Goal: Task Accomplishment & Management: Manage account settings

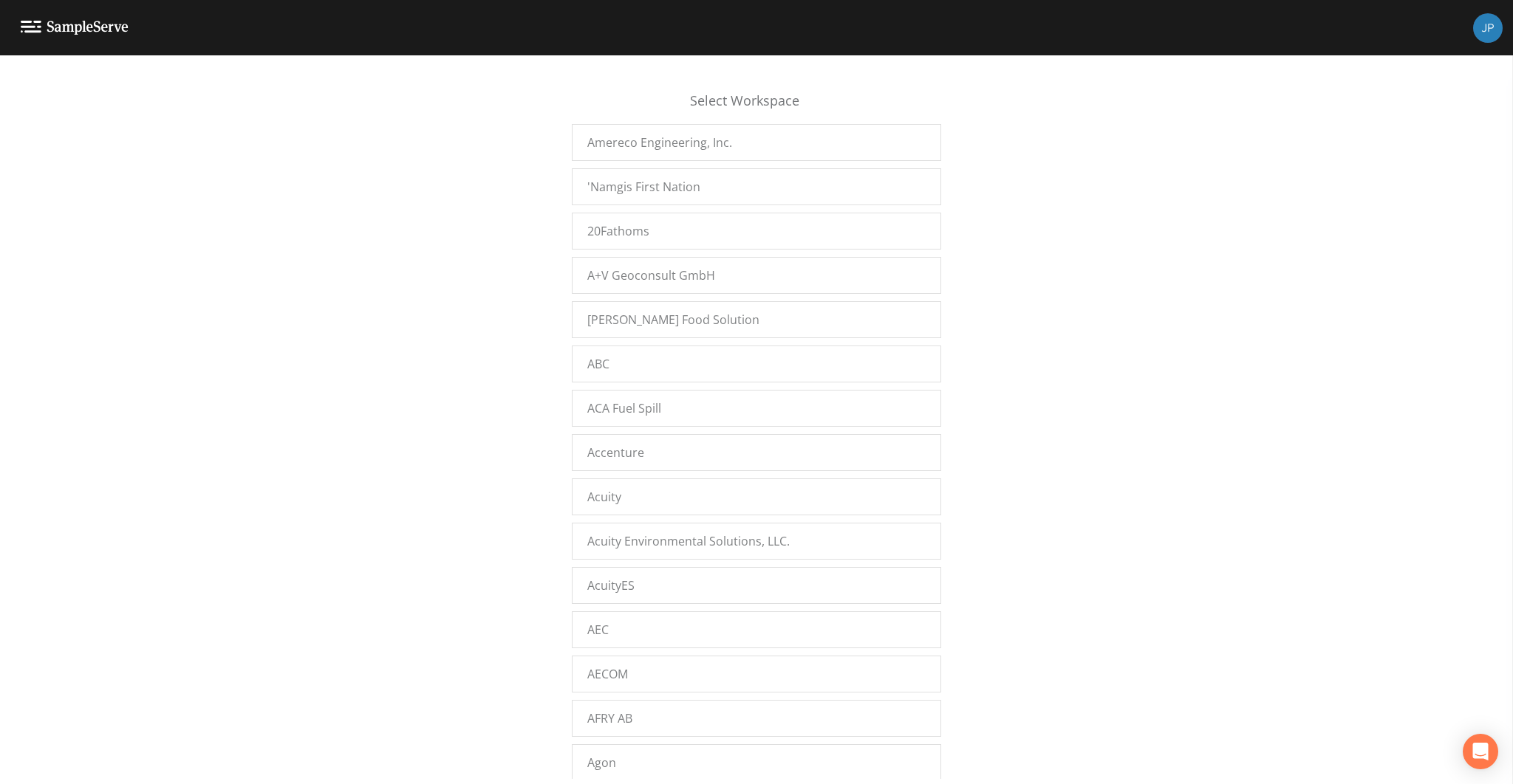
click at [540, 315] on div "Select Workspace Amereco Engineering, Inc. 'Namgis First Nation 20Fathoms A+V G…" at bounding box center [756, 424] width 1513 height 710
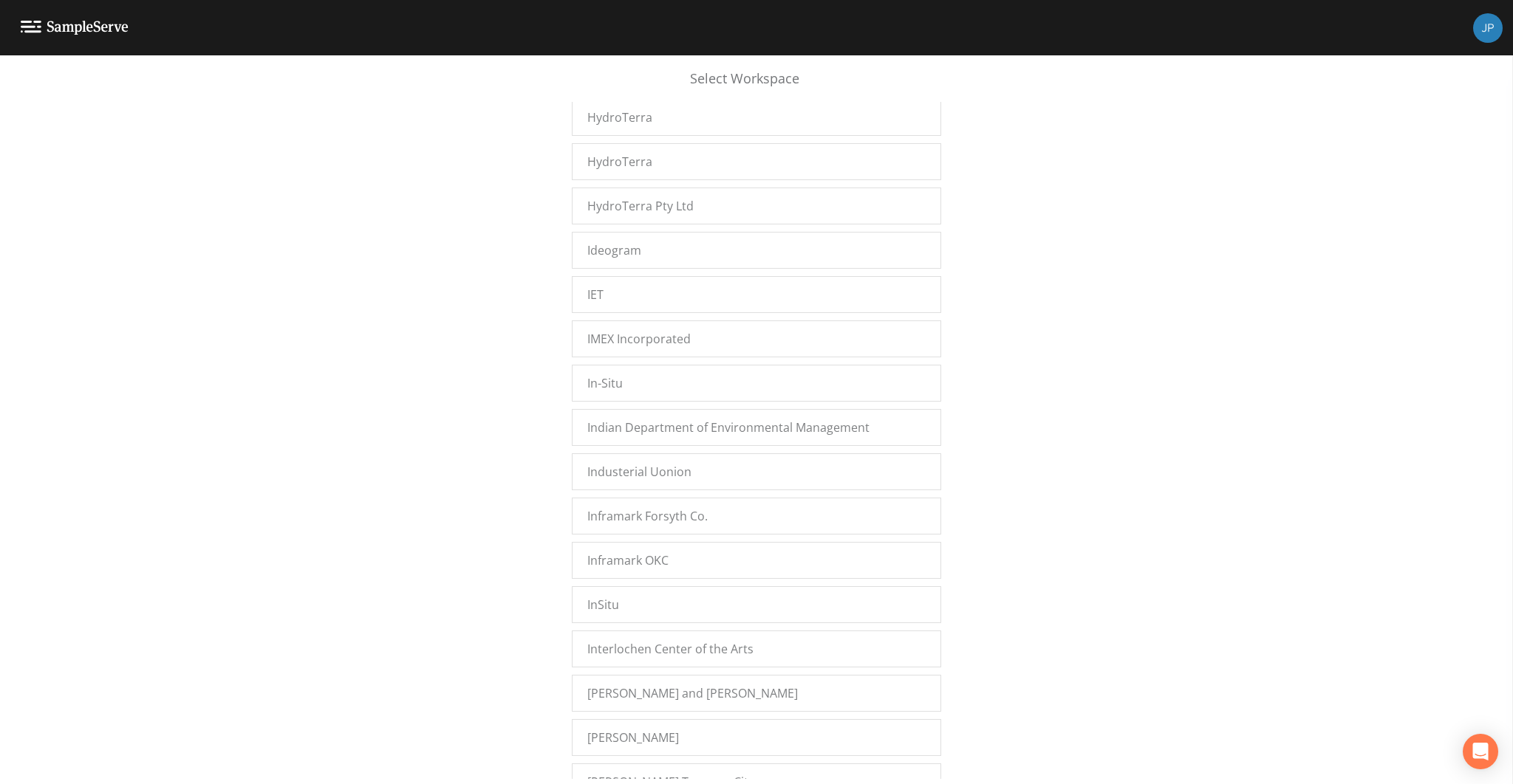
scroll to position [10724, 0]
click at [664, 535] on div "Inframark OKC" at bounding box center [756, 553] width 369 height 37
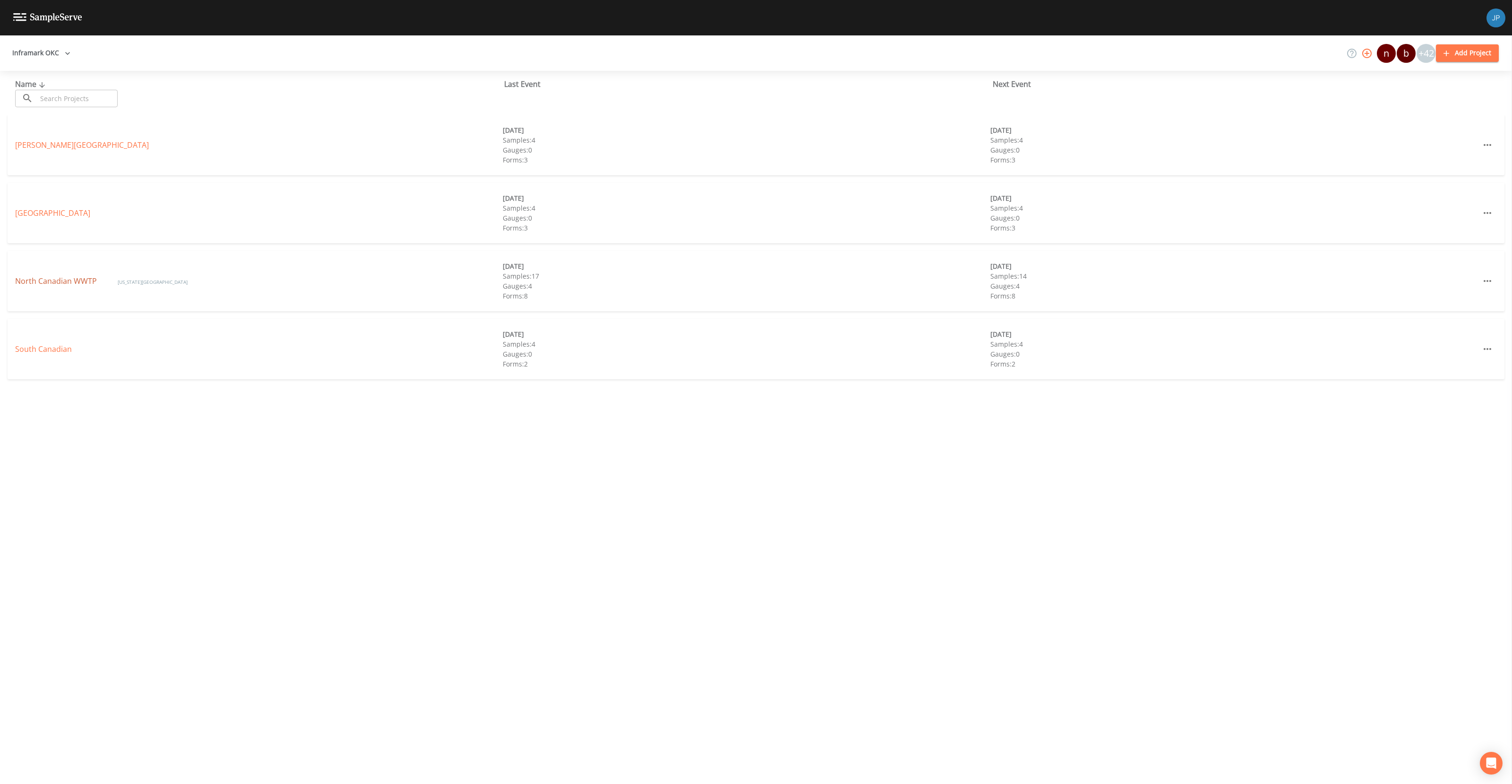
click at [42, 280] on link "North Canadian WWTP" at bounding box center [57, 281] width 83 height 11
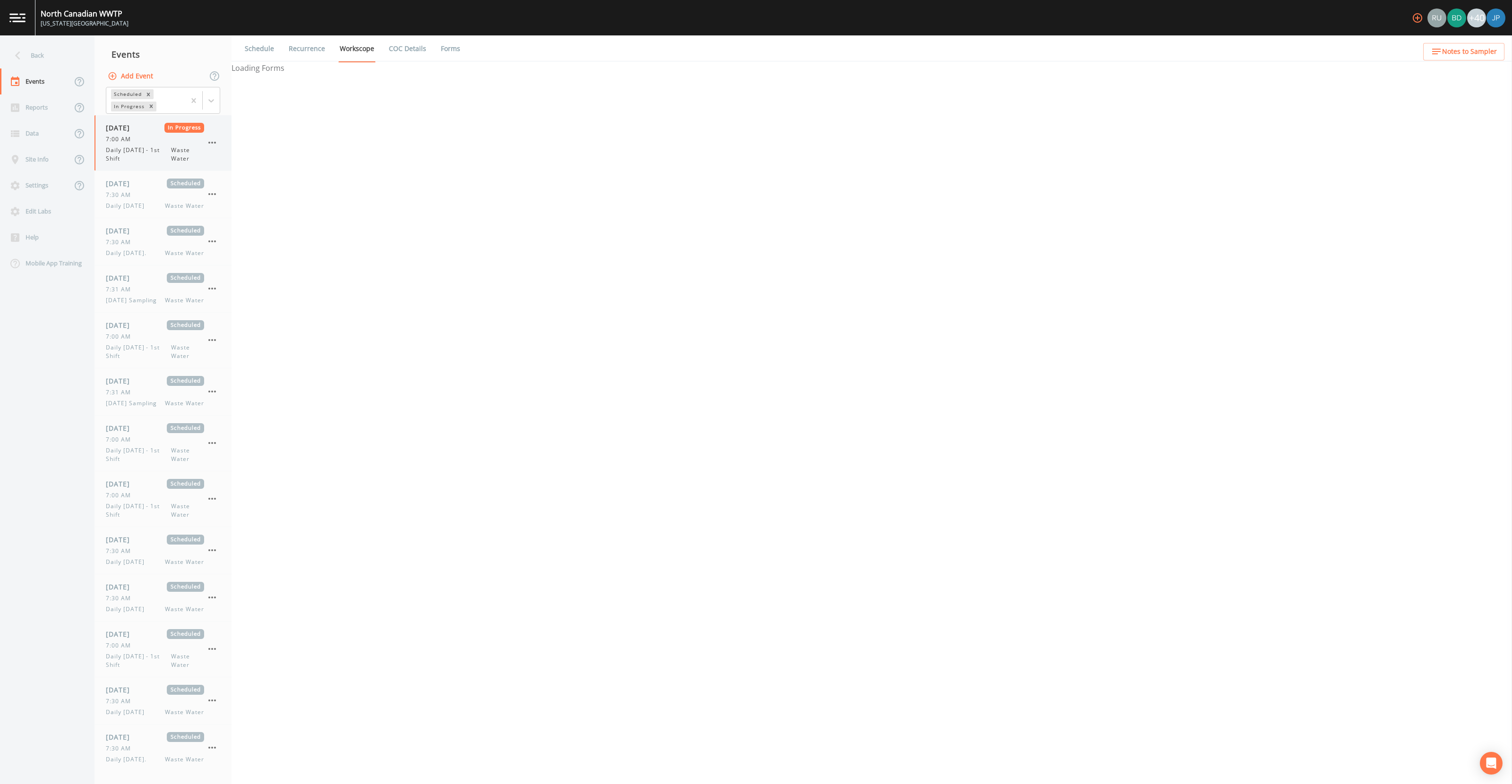
click at [142, 149] on span "Daily Thursday - 1st Shift" at bounding box center [138, 154] width 65 height 17
select select "092b3f94-5697-4c94-9891-da161916fdbb"
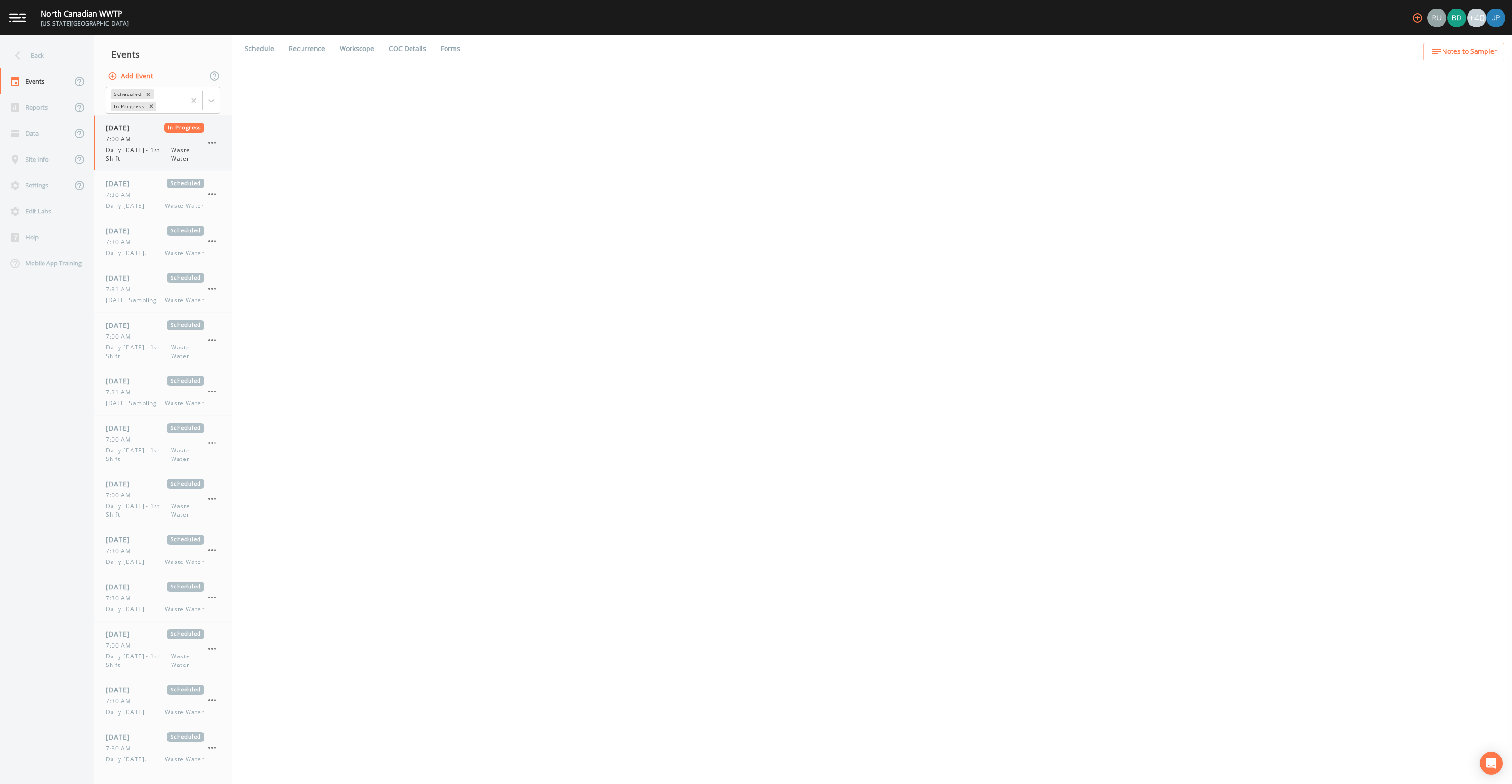
select select "092b3f94-5697-4c94-9891-da161916fdbb"
select select "b6a3c313-748b-4795-a028-792ad310bd60"
select select "092b3f94-5697-4c94-9891-da161916fdbb"
select select "b6a3c313-748b-4795-a028-792ad310bd60"
select select "092b3f94-5697-4c94-9891-da161916fdbb"
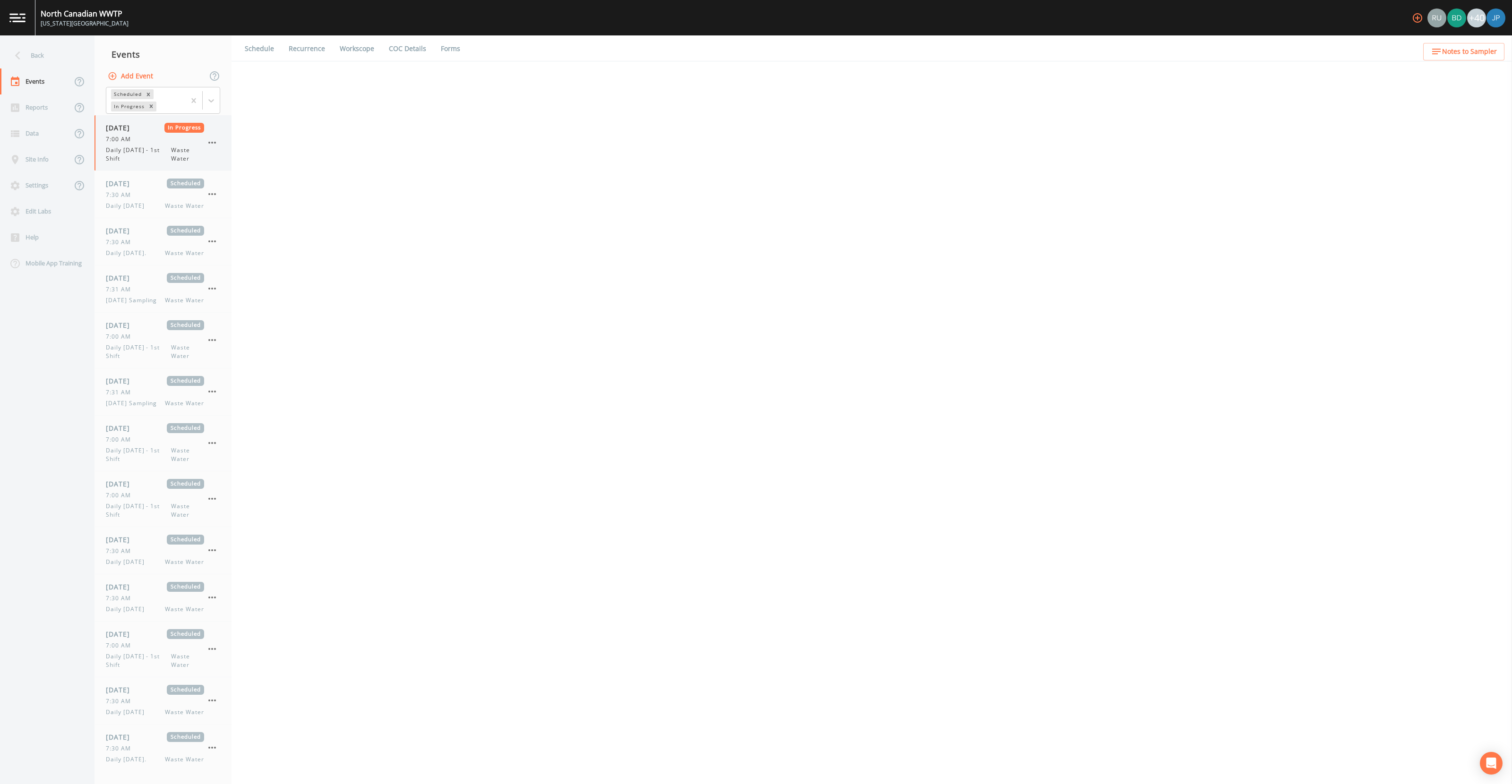
select select "092b3f94-5697-4c94-9891-da161916fdbb"
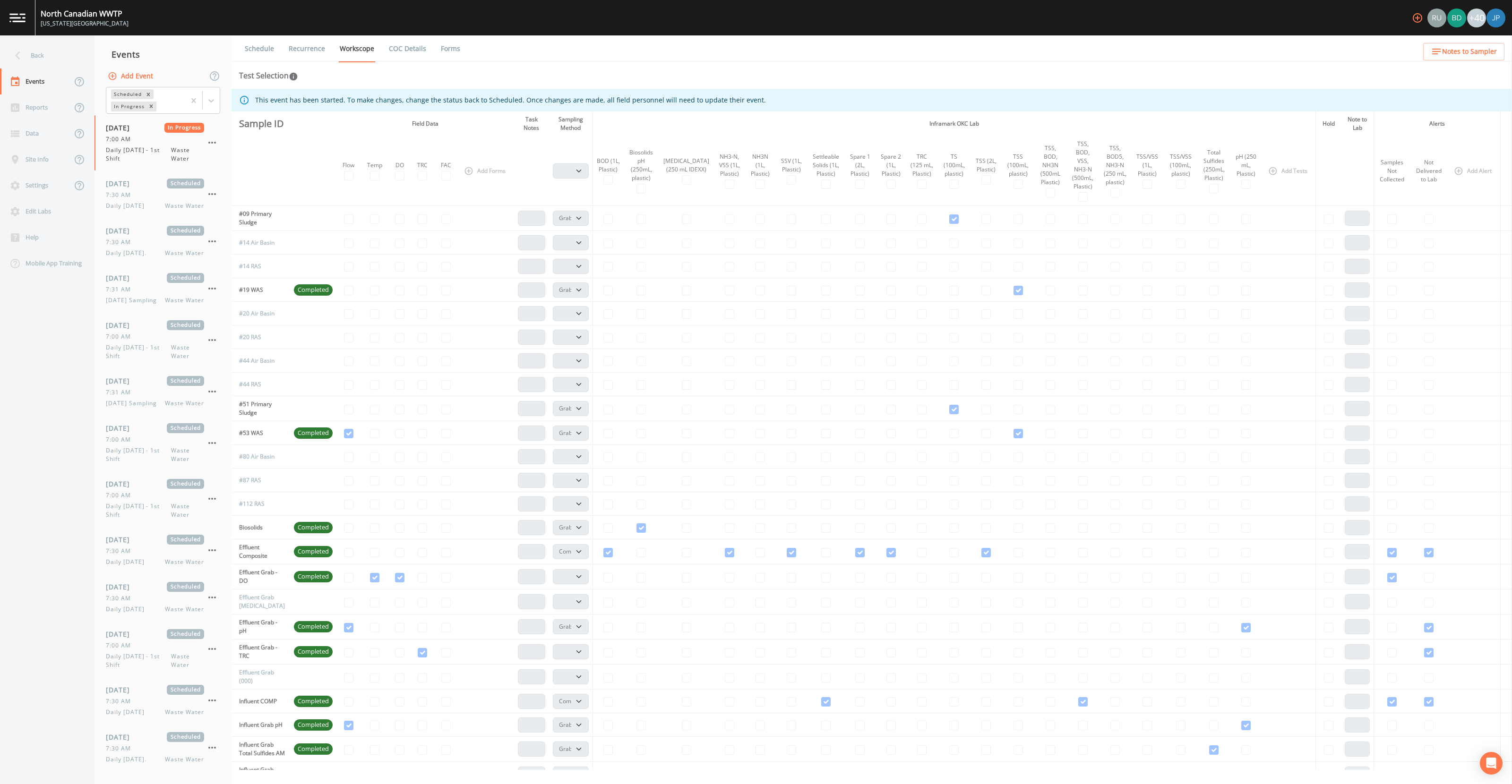
click at [448, 55] on link "Forms" at bounding box center [451, 48] width 22 height 26
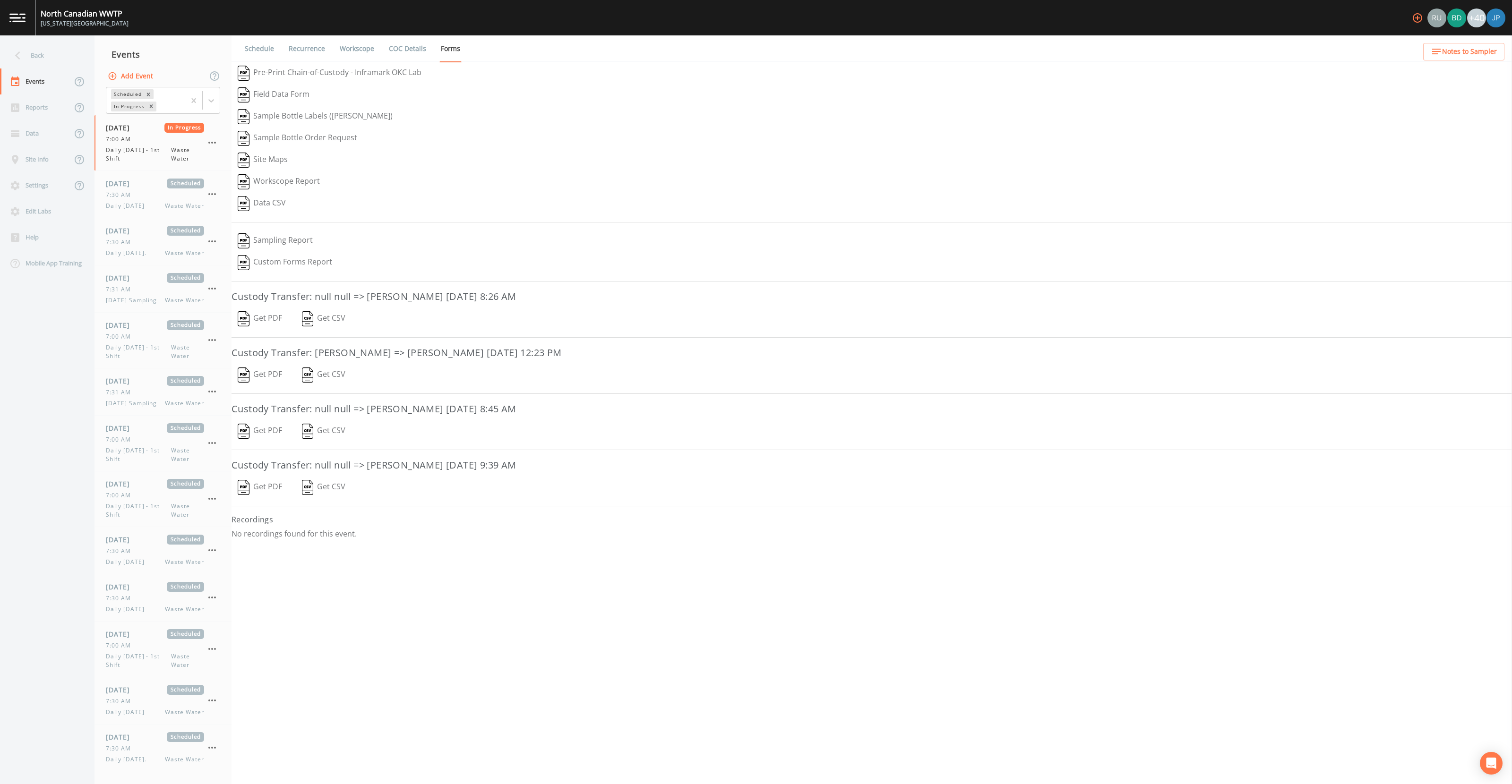
click at [271, 489] on button "Get PDF" at bounding box center [259, 487] width 57 height 22
click at [1419, 21] on icon "button" at bounding box center [1417, 18] width 11 height 11
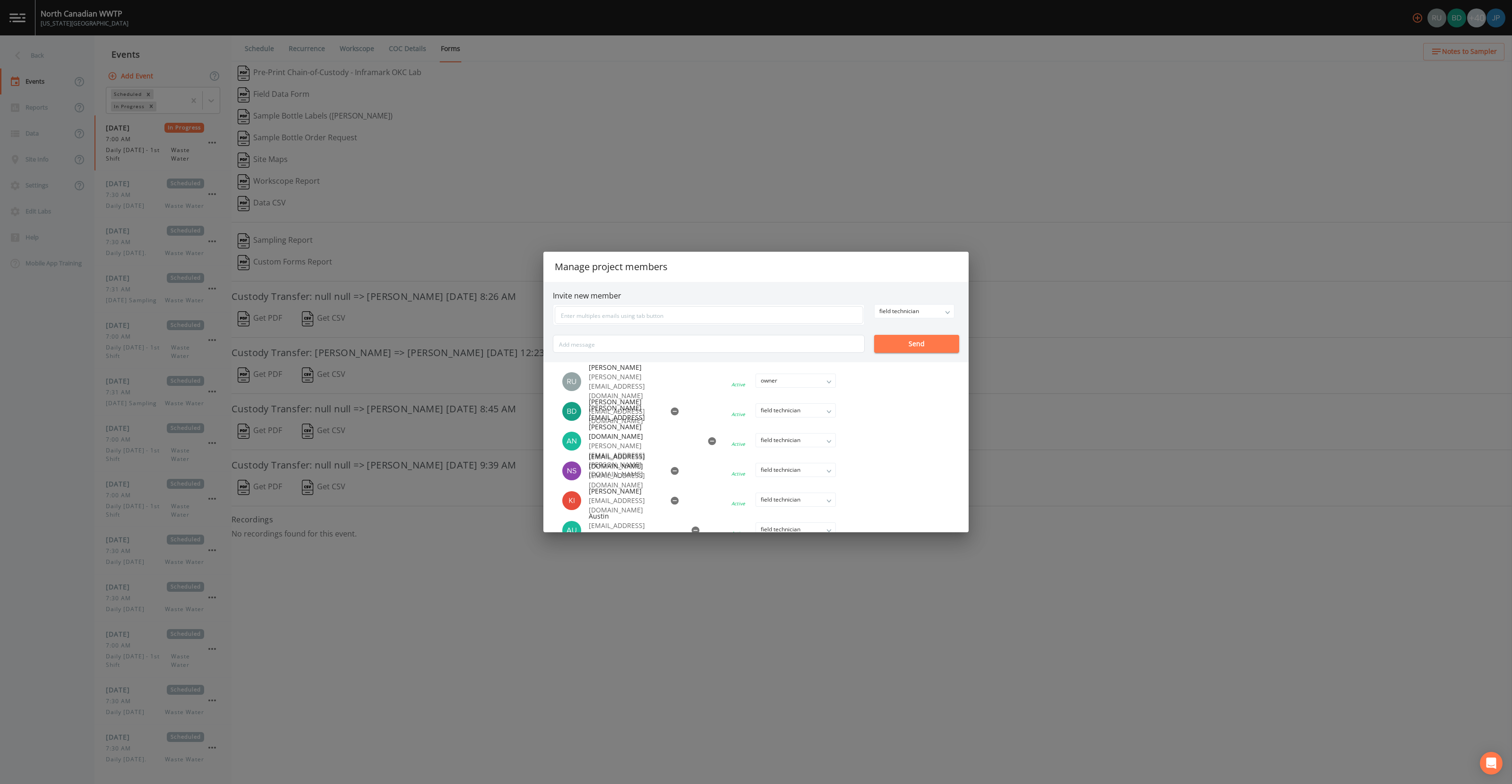
click at [441, 735] on div "Manage project members Invite new member field technician owner admin field tec…" at bounding box center [756, 392] width 1512 height 784
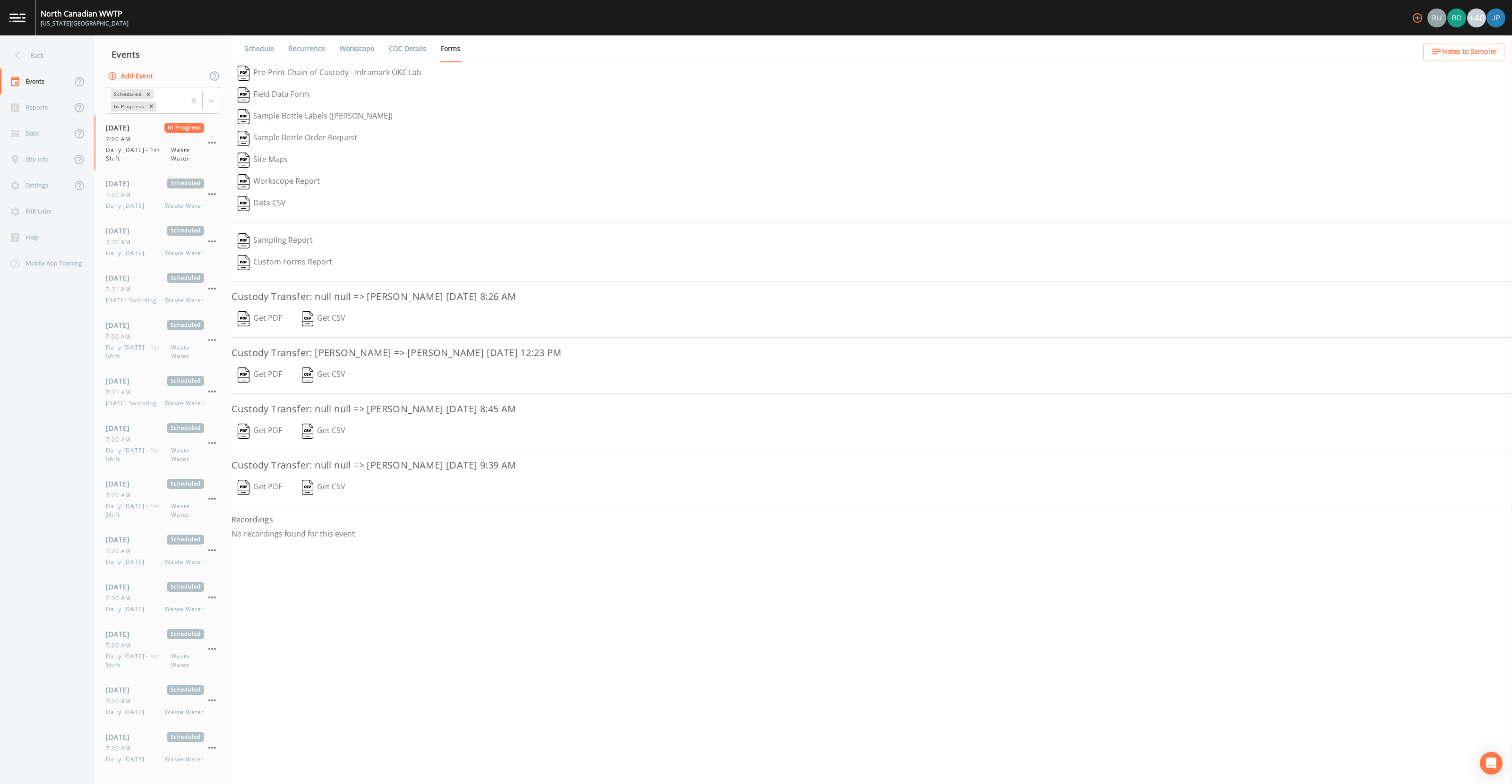
click at [478, 668] on div "Schedule Recurrence Workscope COC Details Forms   Pre-Print Chain-of-Custody - …" at bounding box center [872, 410] width 1281 height 749
drag, startPoint x: 414, startPoint y: 471, endPoint x: 378, endPoint y: 469, distance: 36.1
click at [379, 469] on h3 "Custody Transfer: null null => Lisa Hamilton August 21, 2025 9:39 AM" at bounding box center [872, 465] width 1281 height 15
click at [376, 470] on h3 "Custody Transfer: null null => Lisa Hamilton August 21, 2025 9:39 AM" at bounding box center [872, 465] width 1281 height 15
drag, startPoint x: 374, startPoint y: 469, endPoint x: 414, endPoint y: 469, distance: 40.0
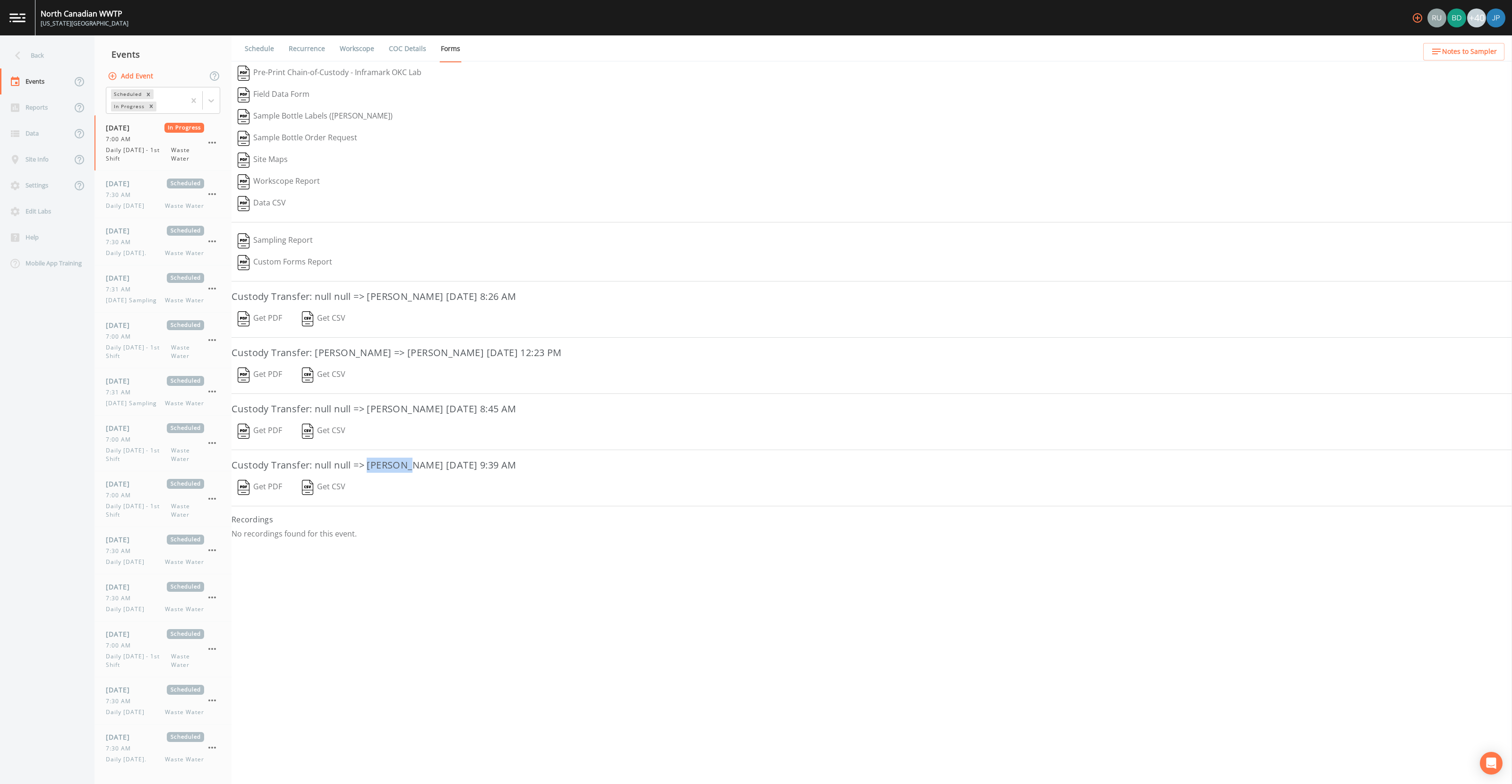
click at [413, 469] on h3 "Custody Transfer: null null => Lisa Hamilton August 21, 2025 9:39 AM" at bounding box center [872, 465] width 1281 height 15
click at [420, 469] on h3 "Custody Transfer: null null => Lisa Hamilton August 21, 2025 9:39 AM" at bounding box center [872, 465] width 1281 height 15
click at [268, 432] on button "Get PDF" at bounding box center [259, 431] width 57 height 22
click at [268, 377] on button "Get PDF" at bounding box center [259, 375] width 57 height 22
click at [268, 319] on button "Get PDF" at bounding box center [259, 319] width 57 height 22
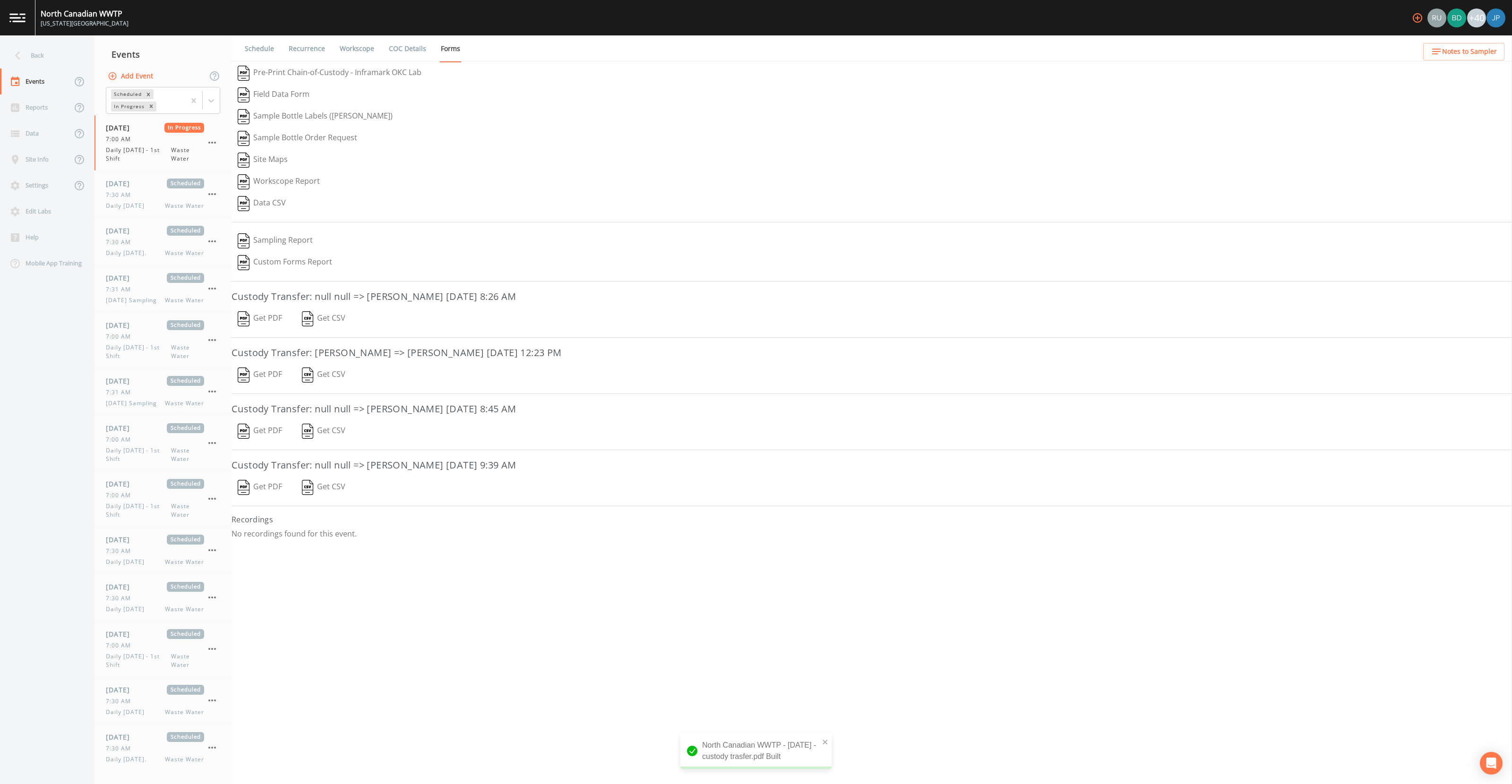
click at [1418, 16] on icon "button" at bounding box center [1417, 18] width 11 height 11
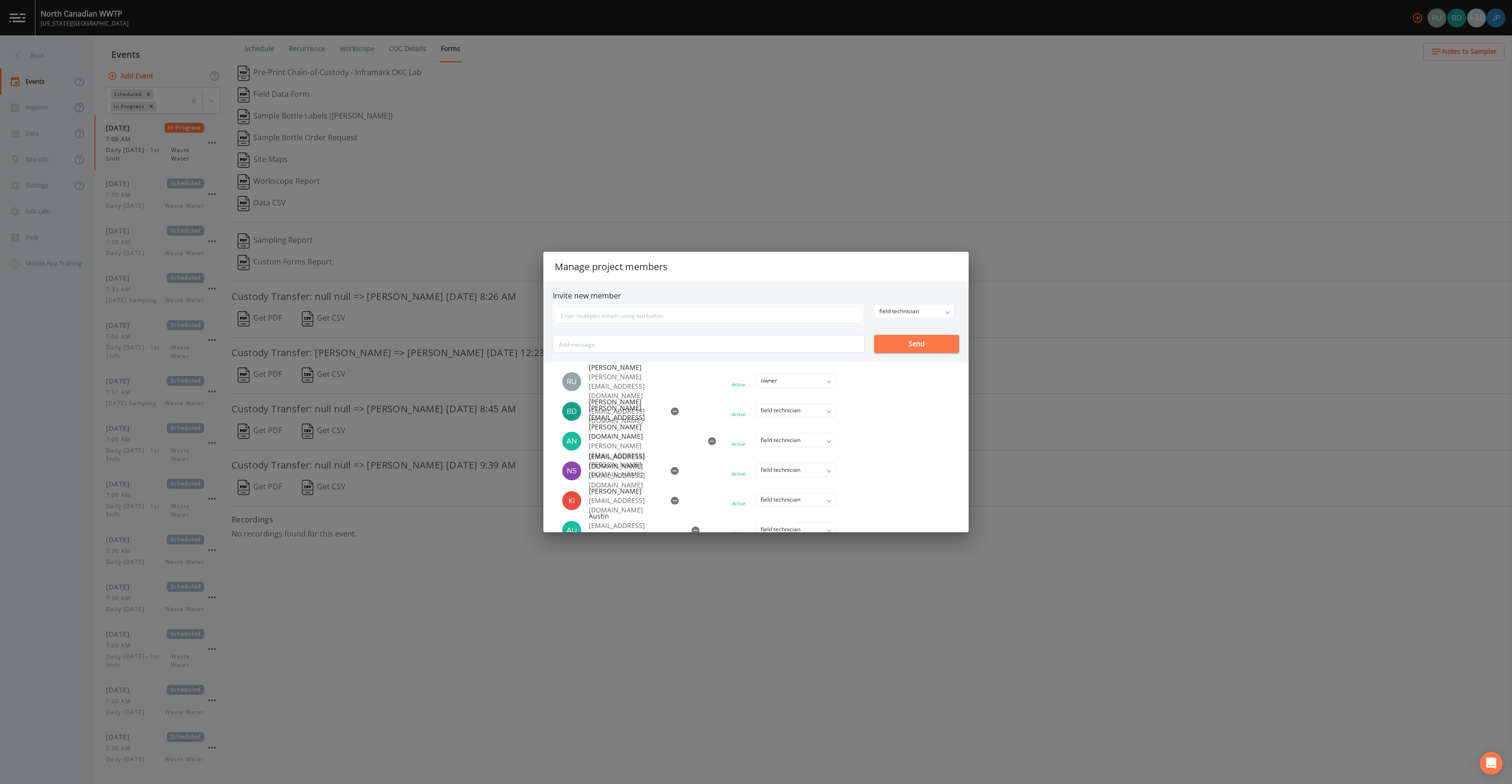
click at [663, 609] on div "Manage project members Invite new member field technician owner admin field tec…" at bounding box center [756, 392] width 1512 height 784
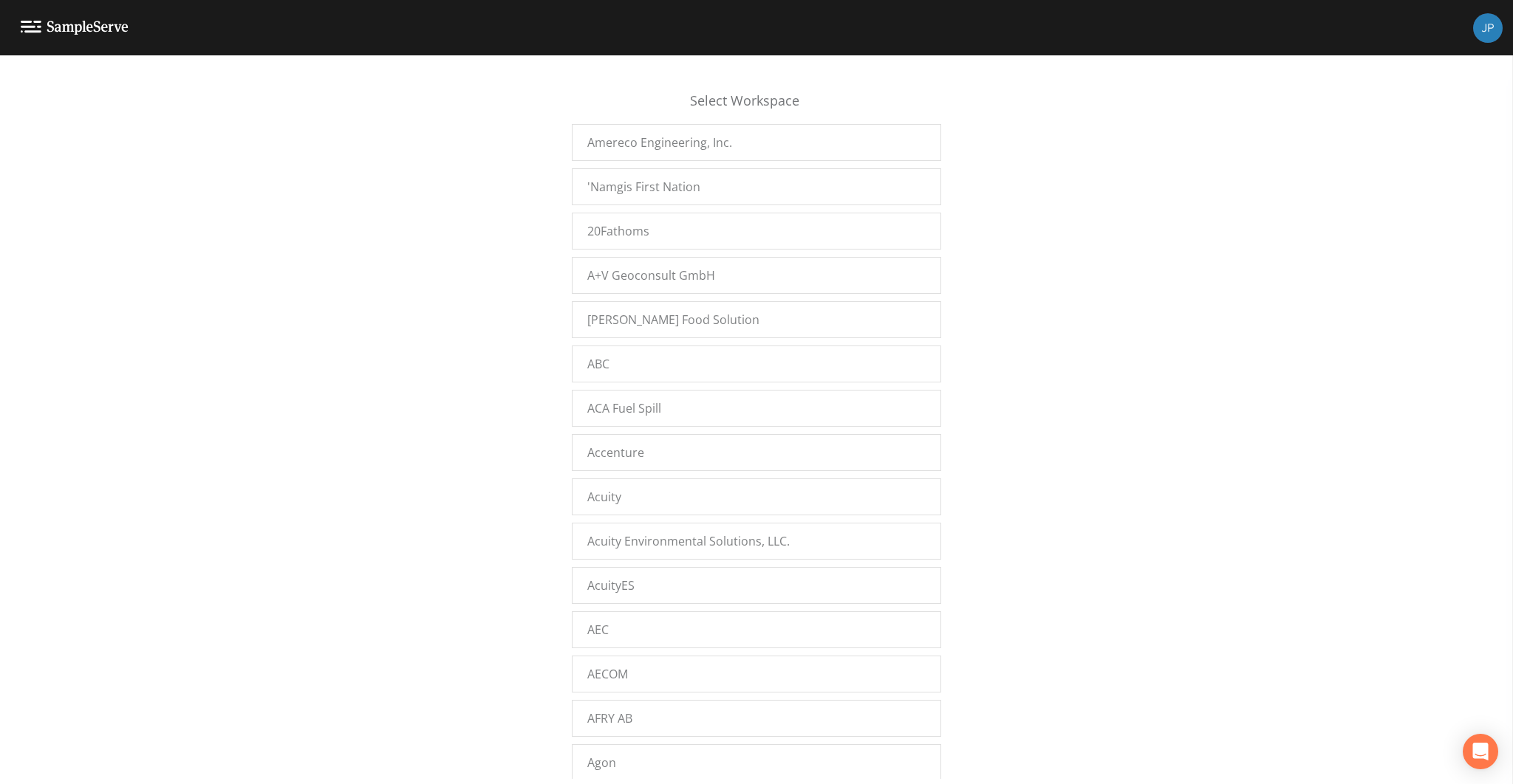
click at [368, 467] on div "Select Workspace Amereco Engineering, Inc. 'Namgis First Nation 20Fathoms A+V G…" at bounding box center [756, 424] width 1513 height 710
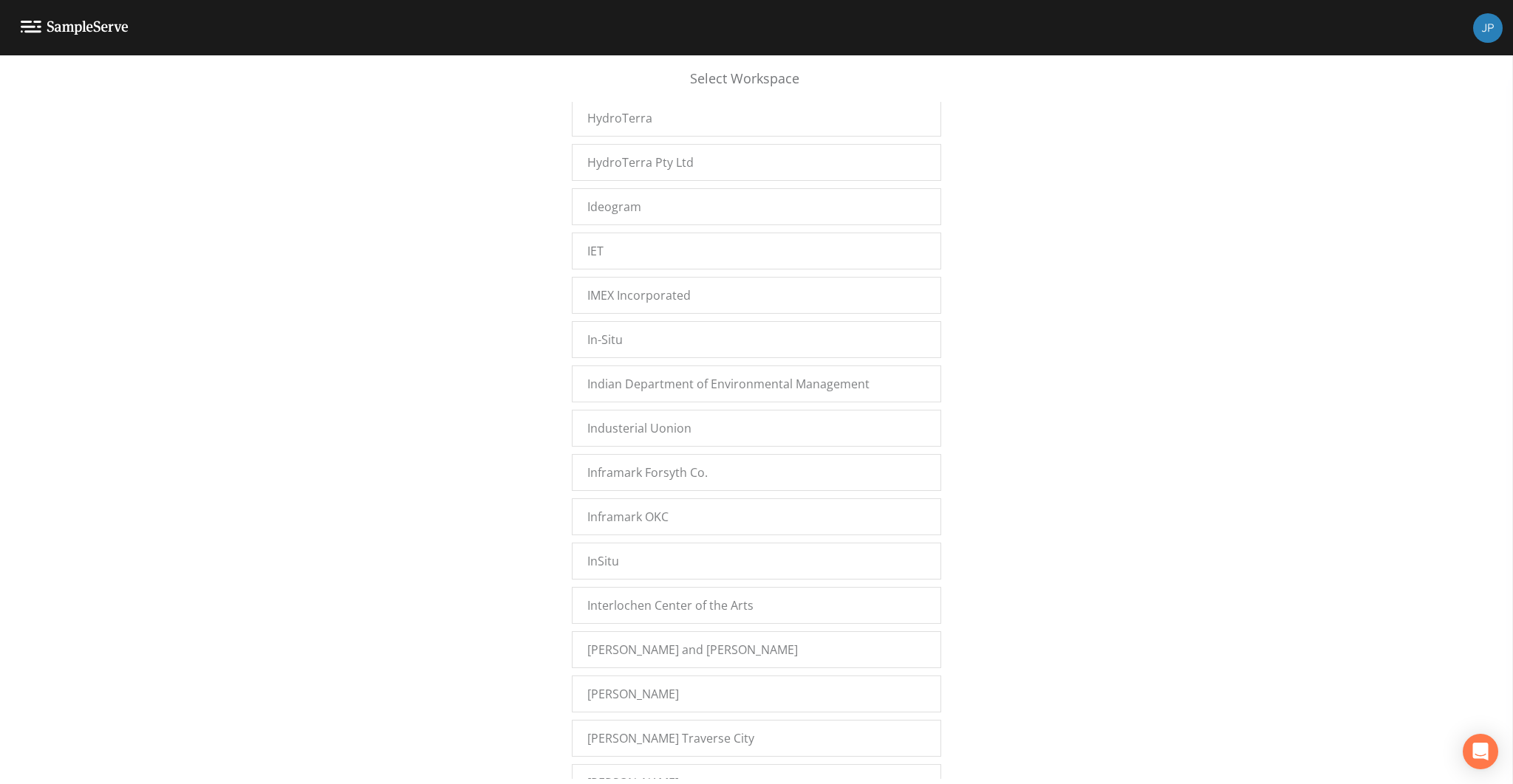
scroll to position [24490, 0]
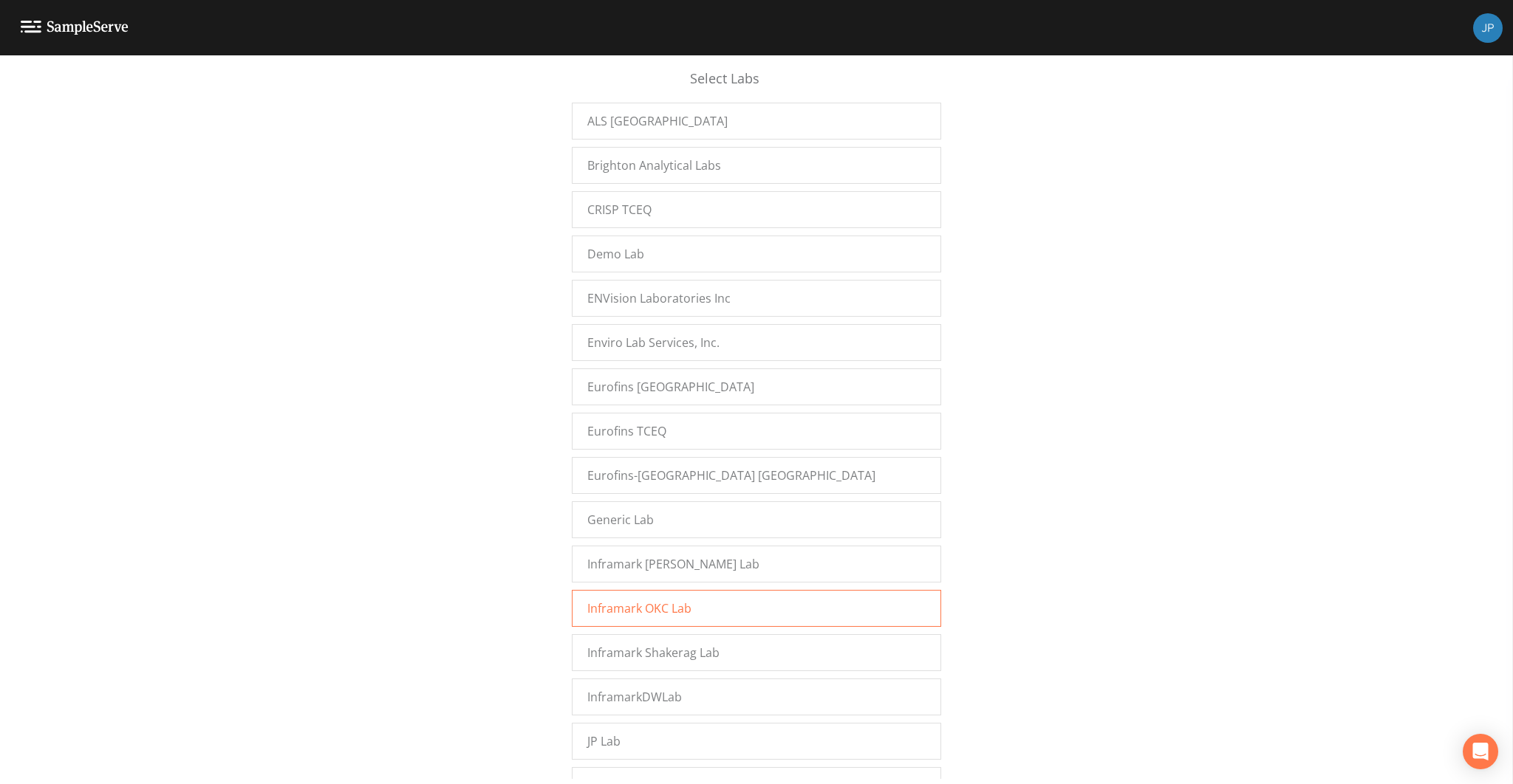
click at [662, 600] on span "Inframark OKC Lab" at bounding box center [640, 608] width 105 height 17
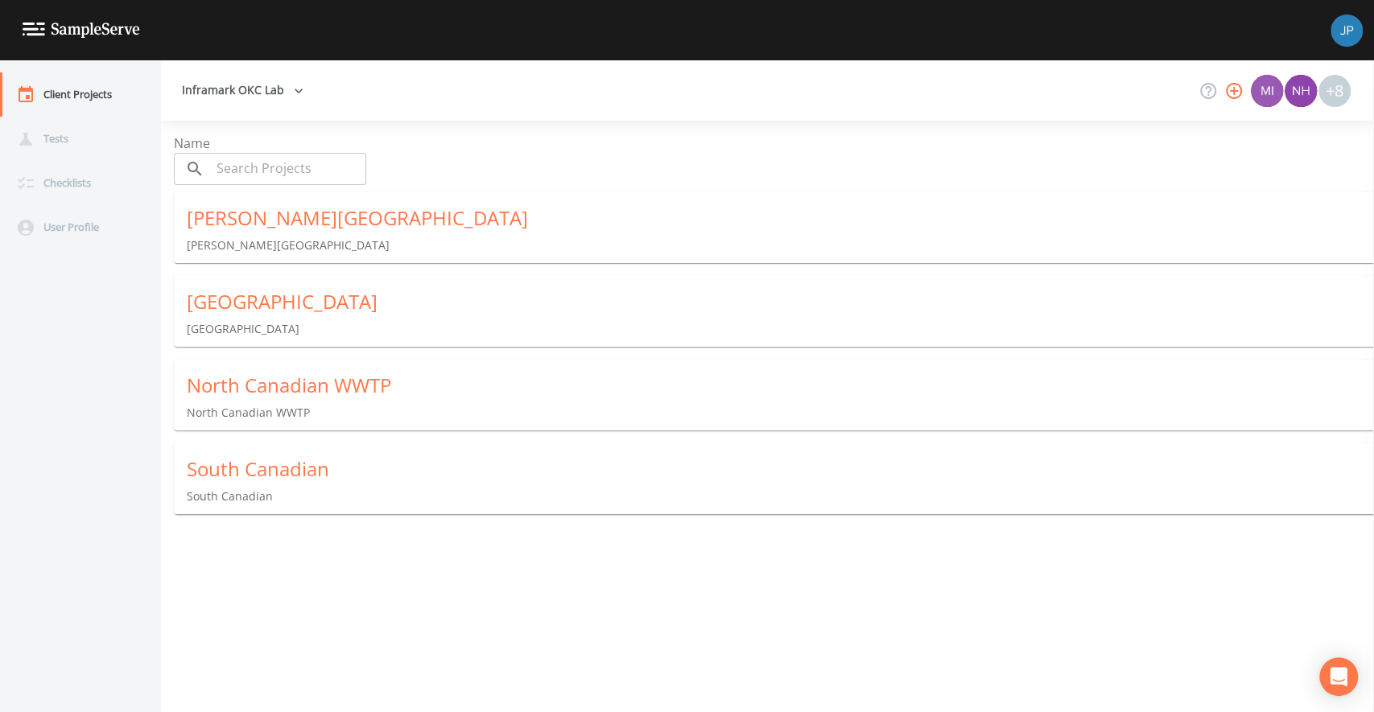
click at [1229, 86] on icon "button" at bounding box center [1233, 90] width 19 height 19
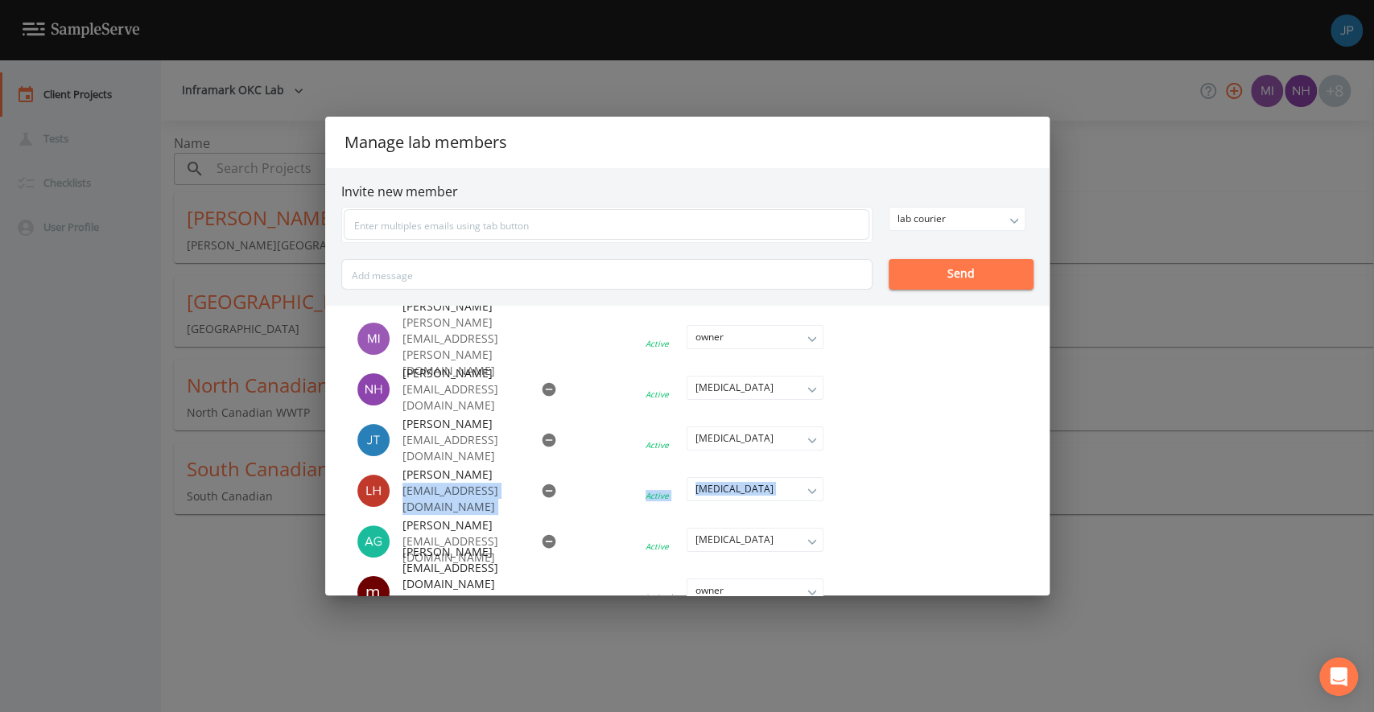
drag, startPoint x: 402, startPoint y: 499, endPoint x: 514, endPoint y: 504, distance: 112.0
click at [514, 504] on li "Lisa Hamilton lhamilton@inframark.com Active lab technician owner admin lab man…" at bounding box center [606, 491] width 530 height 48
click at [894, 477] on ul "Misty Brown misty.tramel@inframark.com Active owner owner admin lab manager lab…" at bounding box center [687, 451] width 724 height 290
click at [1100, 262] on div "Manage lab members Invite new member lab courier owner admin lab manager lab te…" at bounding box center [687, 356] width 1374 height 712
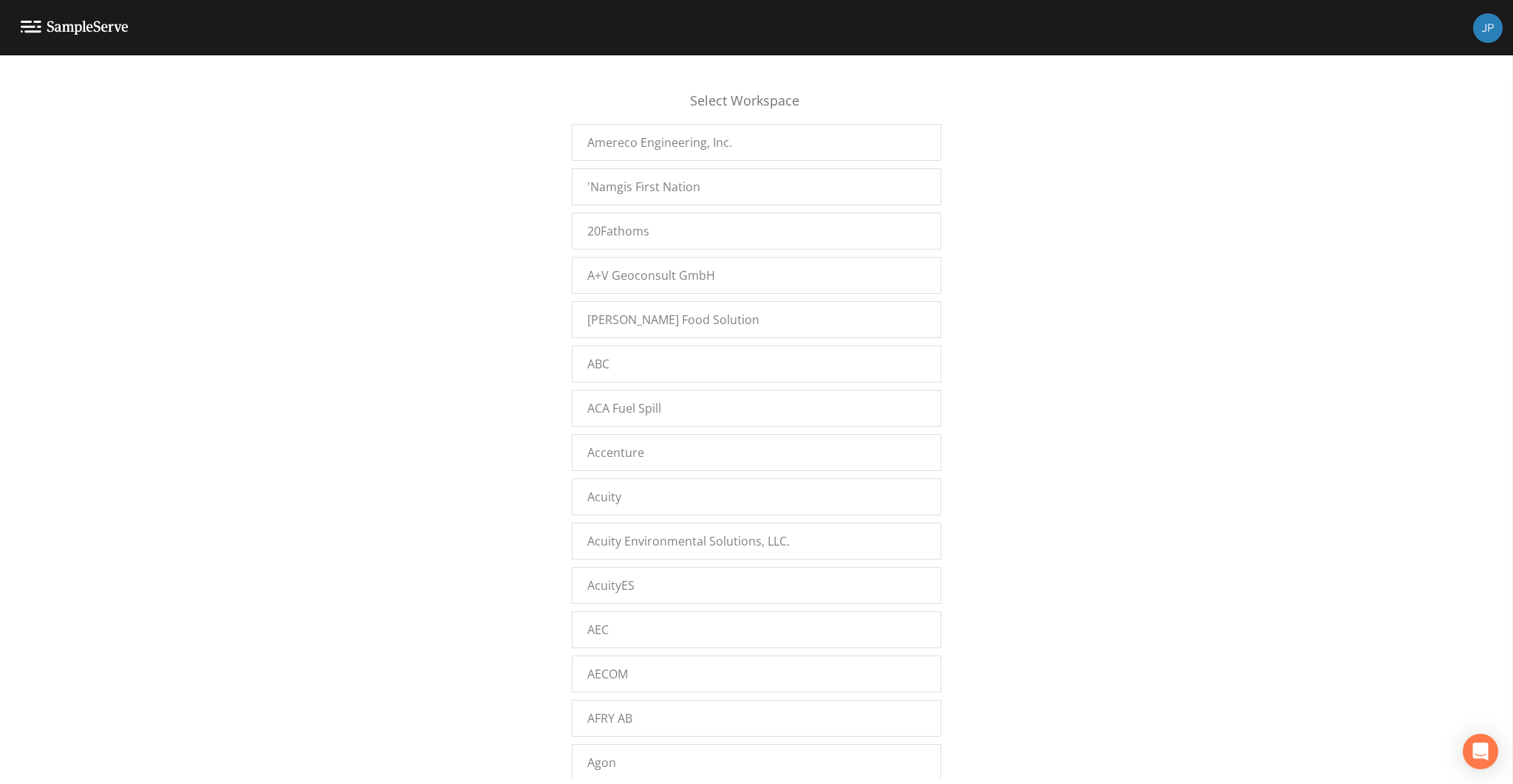
click at [512, 199] on div "Select Workspace Amereco Engineering, Inc. 'Namgis First Nation 20Fathoms A+V G…" at bounding box center [756, 424] width 1513 height 710
click at [481, 217] on div "Select Workspace Amereco Engineering, Inc. 'Namgis First Nation 20Fathoms A+V G…" at bounding box center [756, 424] width 1513 height 710
click at [428, 236] on div "Select Workspace Amereco Engineering, Inc. 'Namgis First Nation 20Fathoms A+V G…" at bounding box center [756, 424] width 1513 height 710
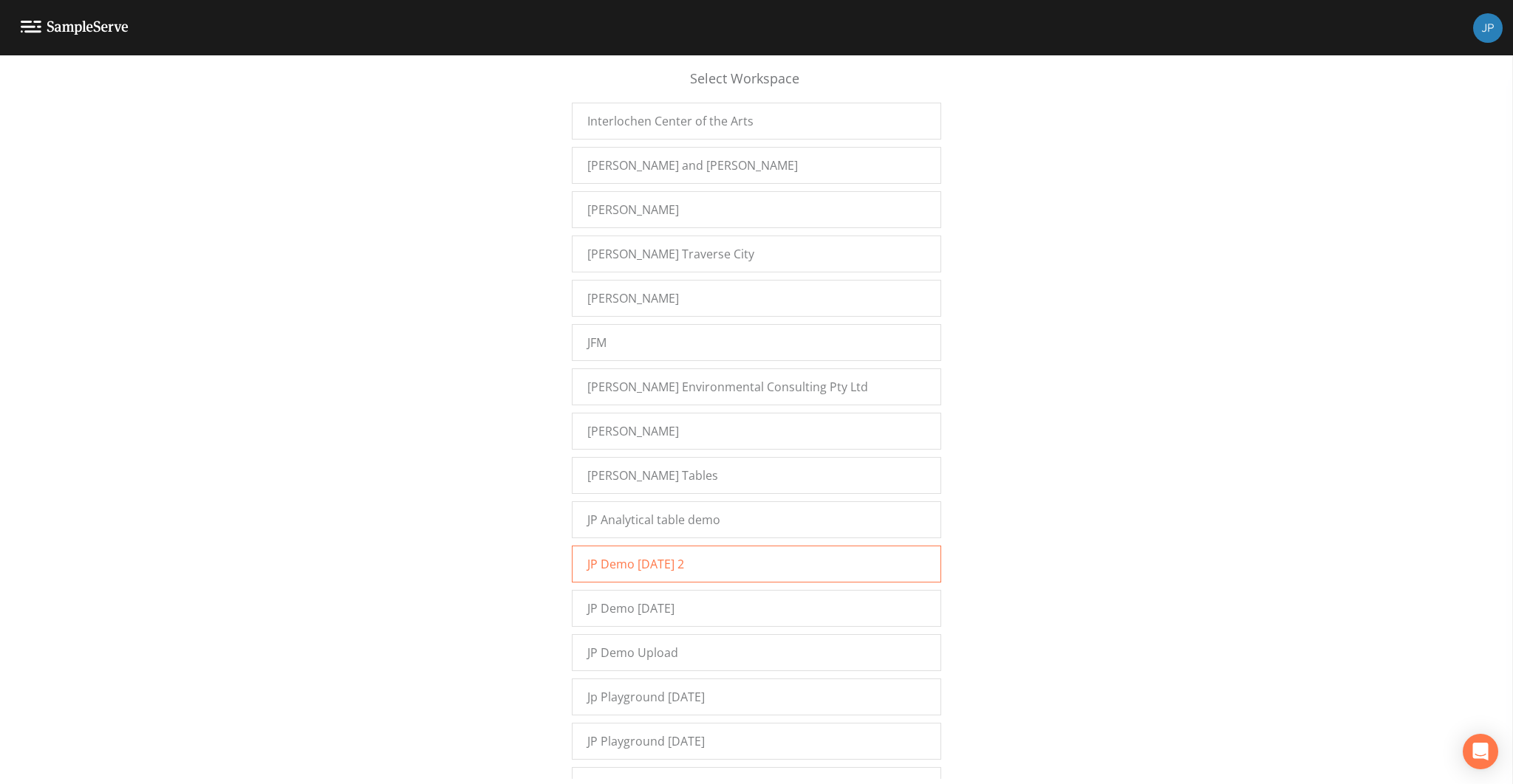
click at [616, 555] on span "JP Demo [DATE] 2" at bounding box center [635, 563] width 96 height 17
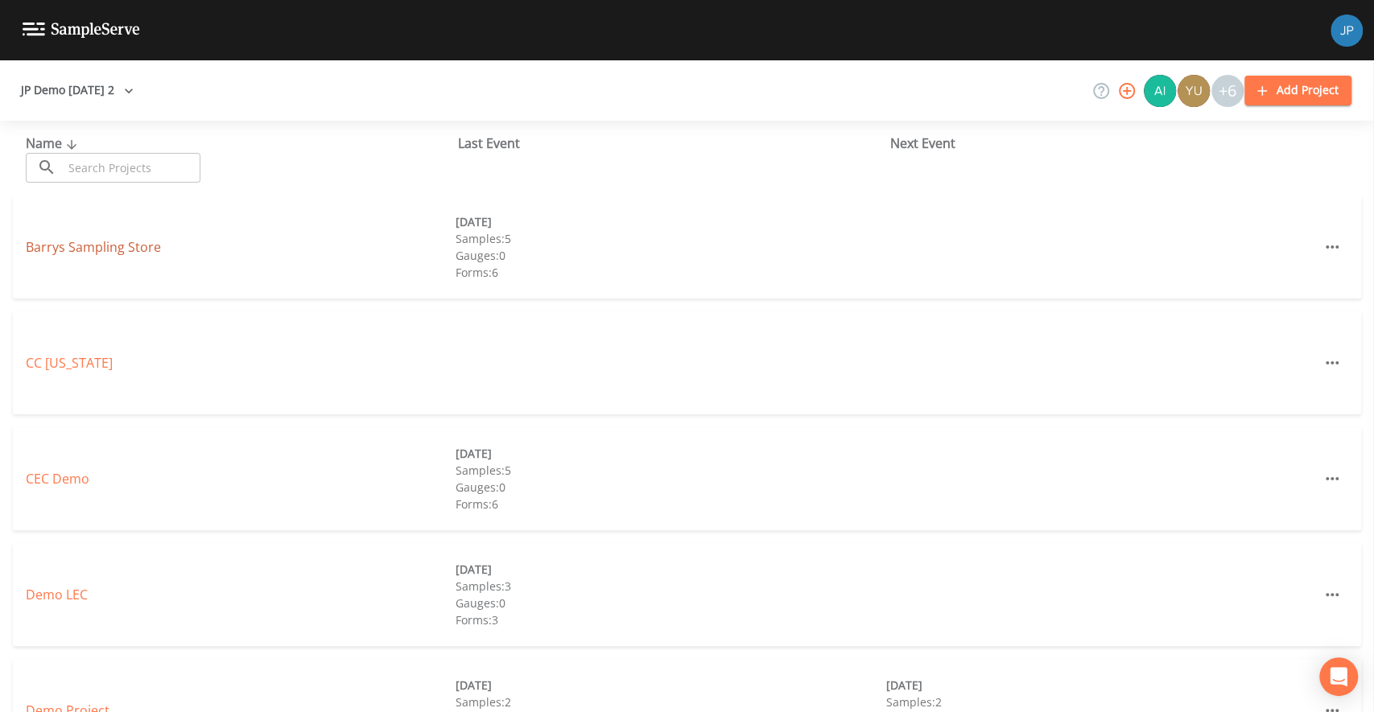
click at [95, 242] on link "Barrys Sampling Store" at bounding box center [93, 247] width 135 height 18
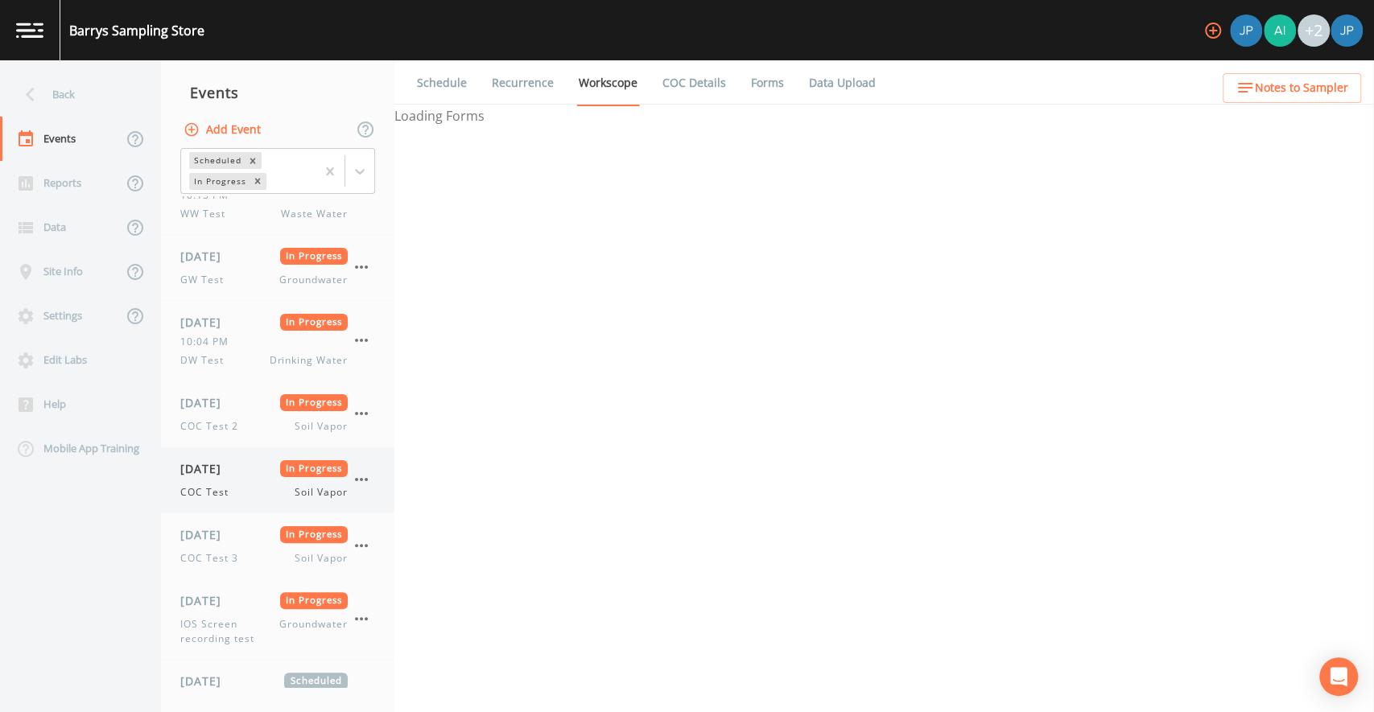
scroll to position [209, 0]
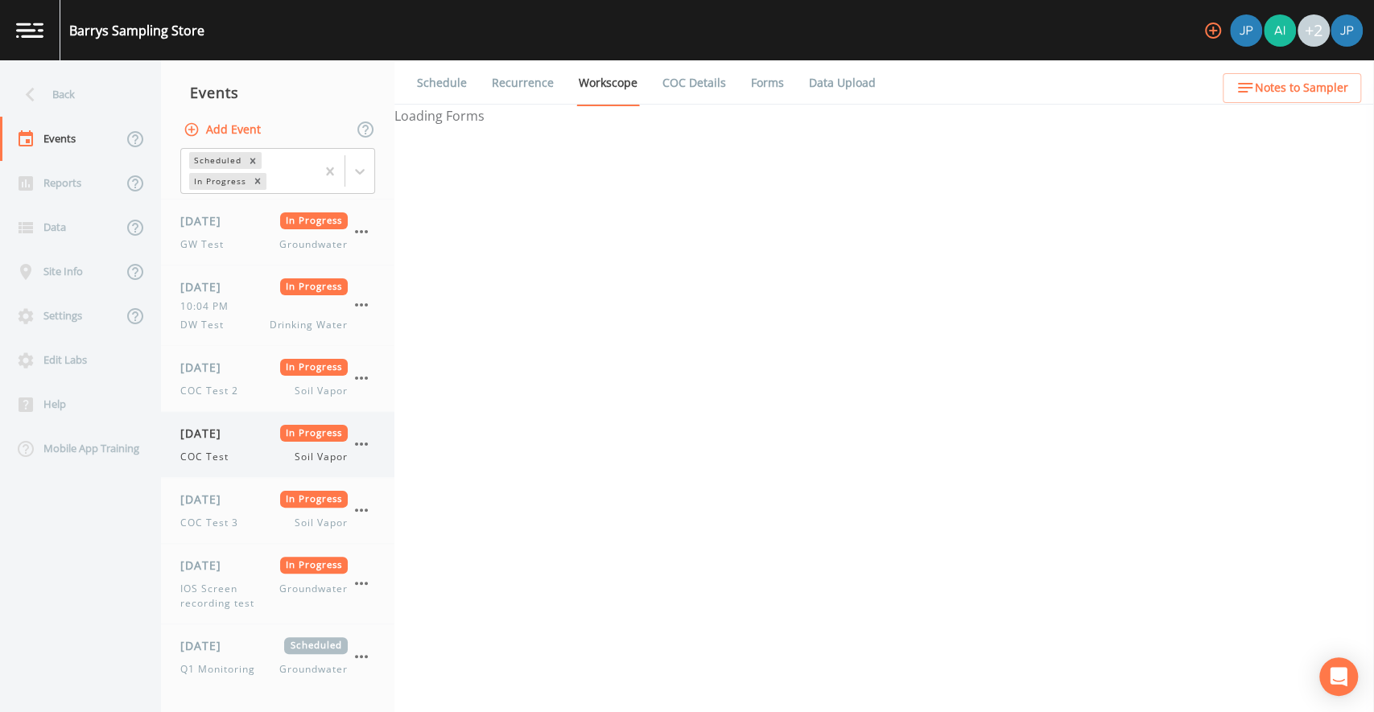
select select "81f74fd7-e6e8-40d9-9112-20912b776671"
select select "bd59903d-d878-48f2-a48b-25dbed2cbb1f"
select select "81f74fd7-e6e8-40d9-9112-20912b776671"
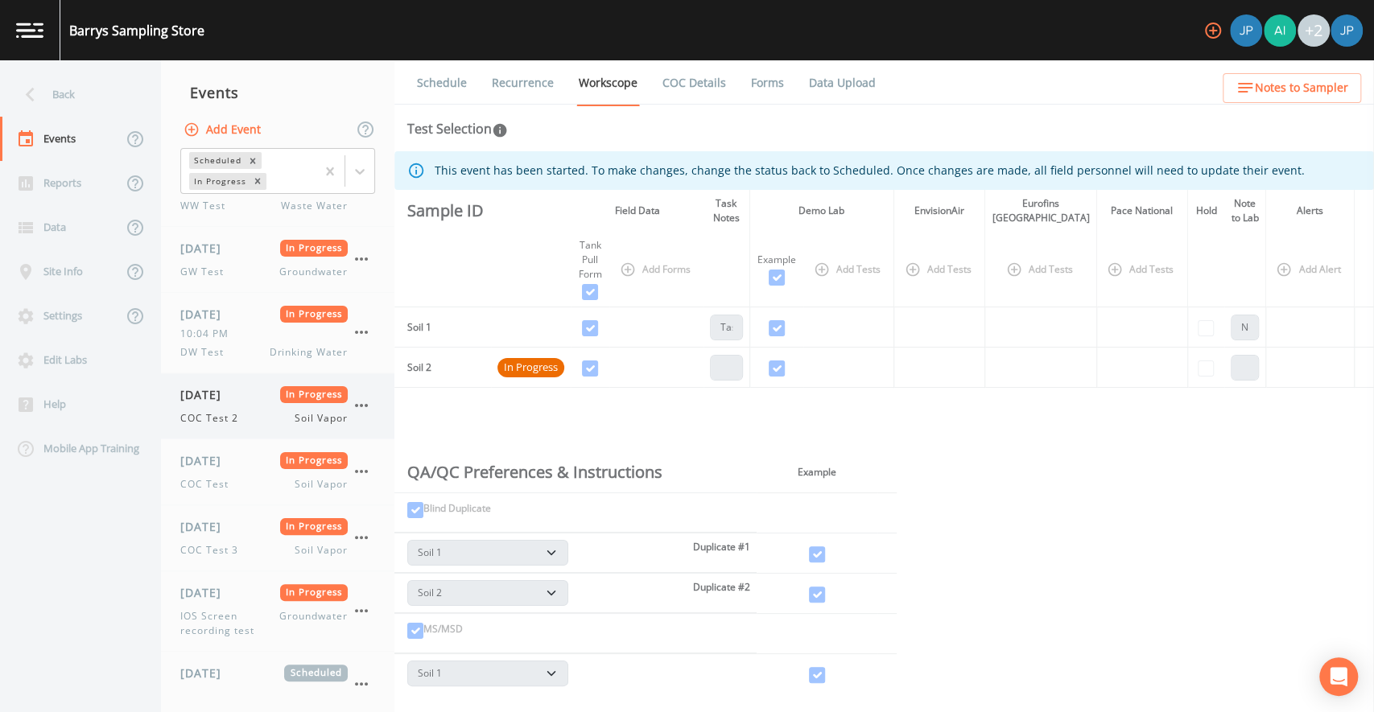
scroll to position [90, 0]
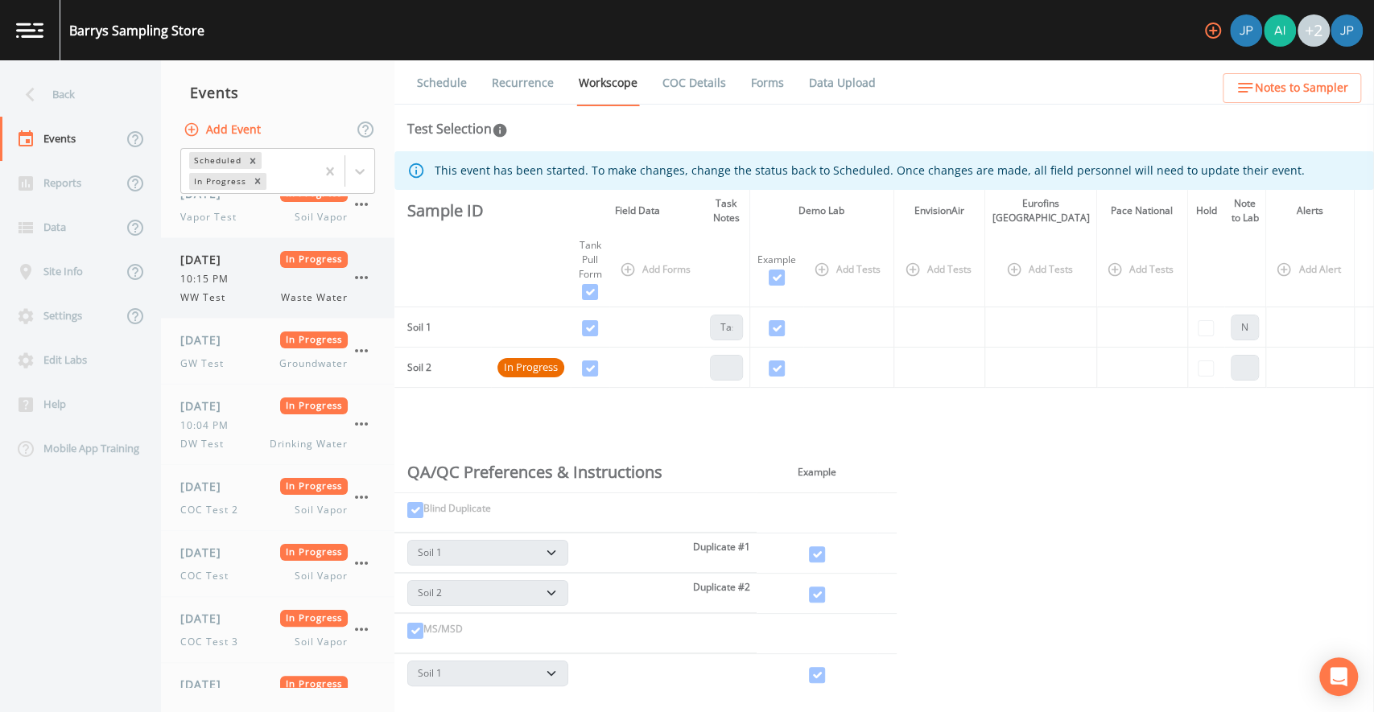
click at [247, 303] on div "WW Test Waste Water" at bounding box center [263, 298] width 167 height 14
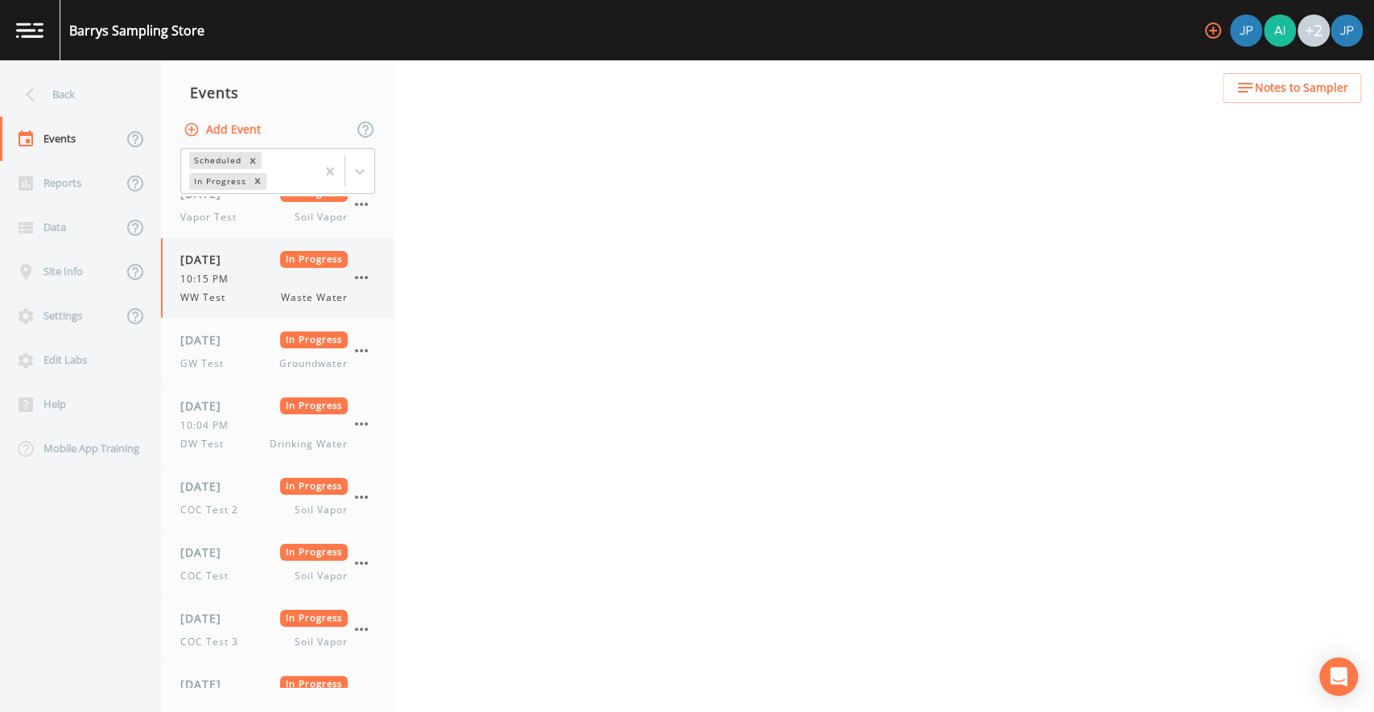
select select "b6a3c313-748b-4795-a028-792ad310bd60"
select select "092b3f94-5697-4c94-9891-da161916fdbb"
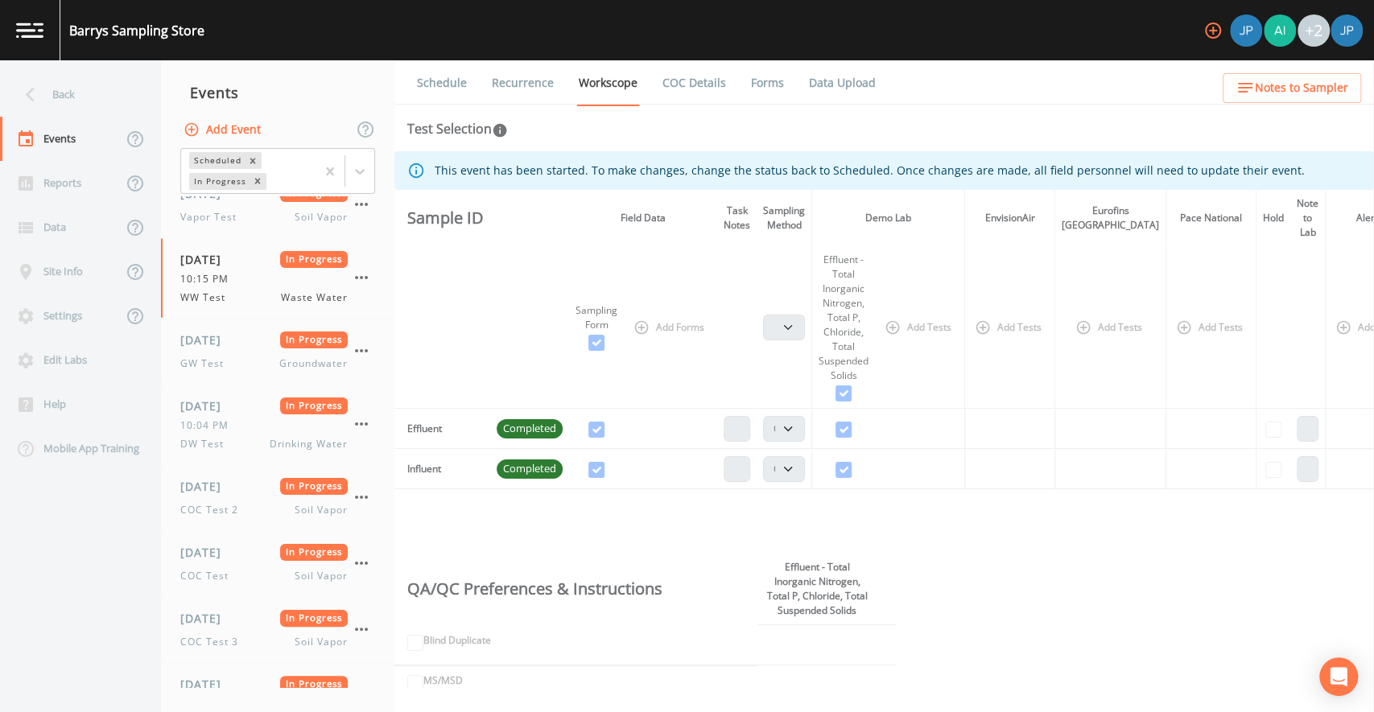
click at [757, 84] on link "Forms" at bounding box center [768, 82] width 38 height 45
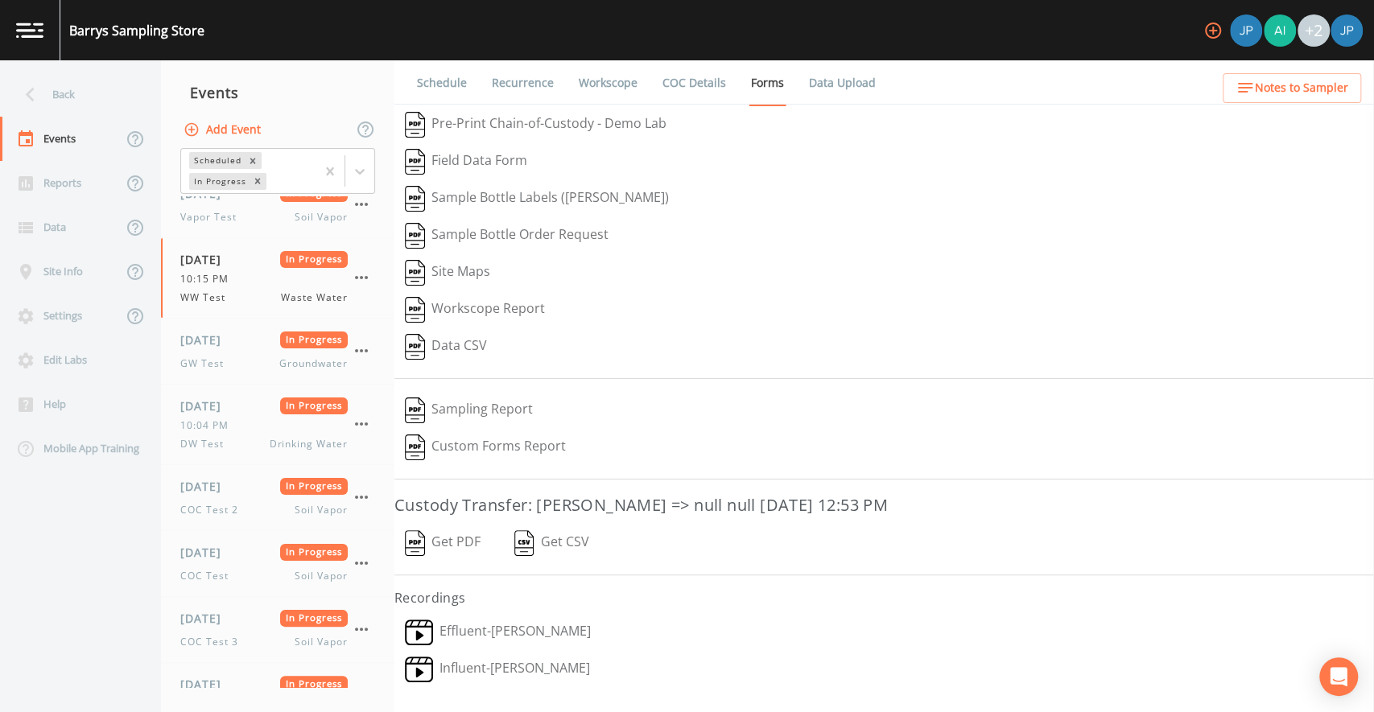
click at [469, 542] on button "Get PDF" at bounding box center [442, 543] width 97 height 37
click at [258, 361] on div "GW Test Groundwater" at bounding box center [263, 364] width 167 height 14
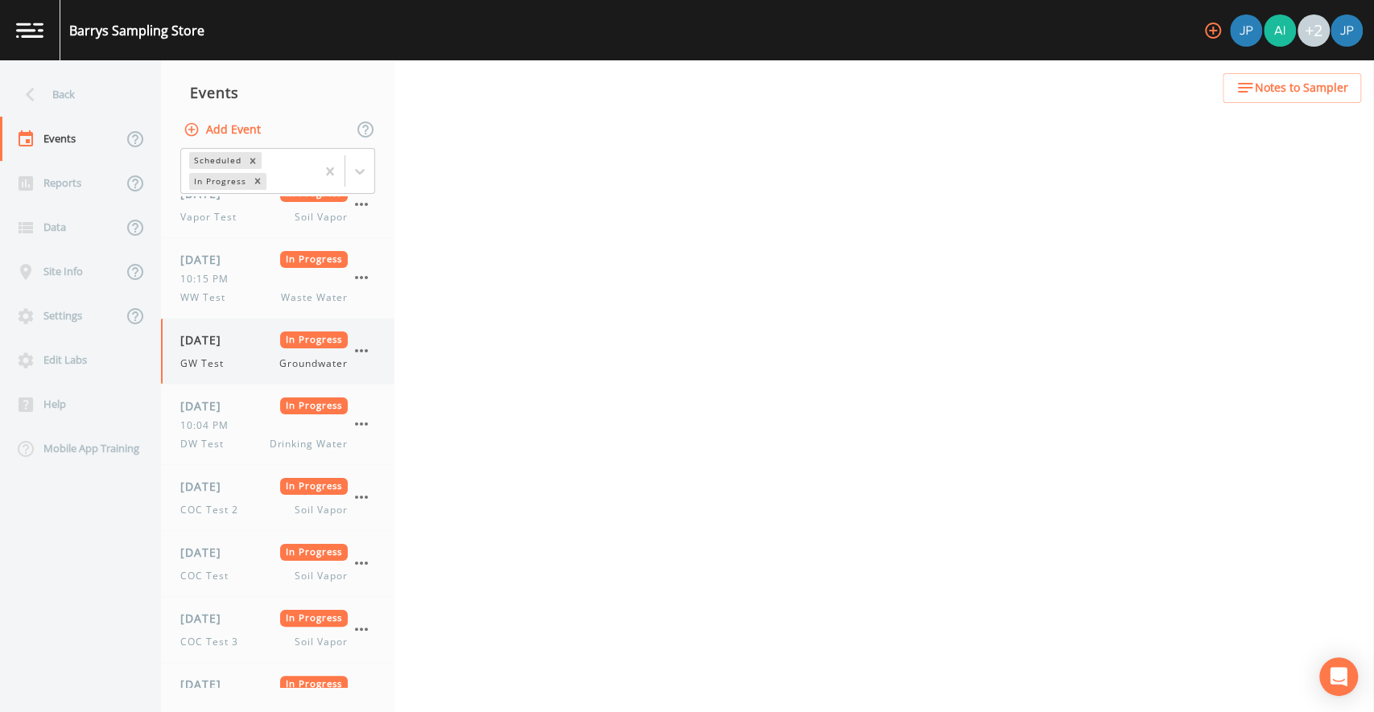
select select "0b1af911-289b-4d7b-9fdf-156f6d27a2cf"
select select "4f082be6-97a7-4f70-a81f-c26a4e896ad7"
select select "d1353bd6-e69c-47f2-b562-038a0934dacb"
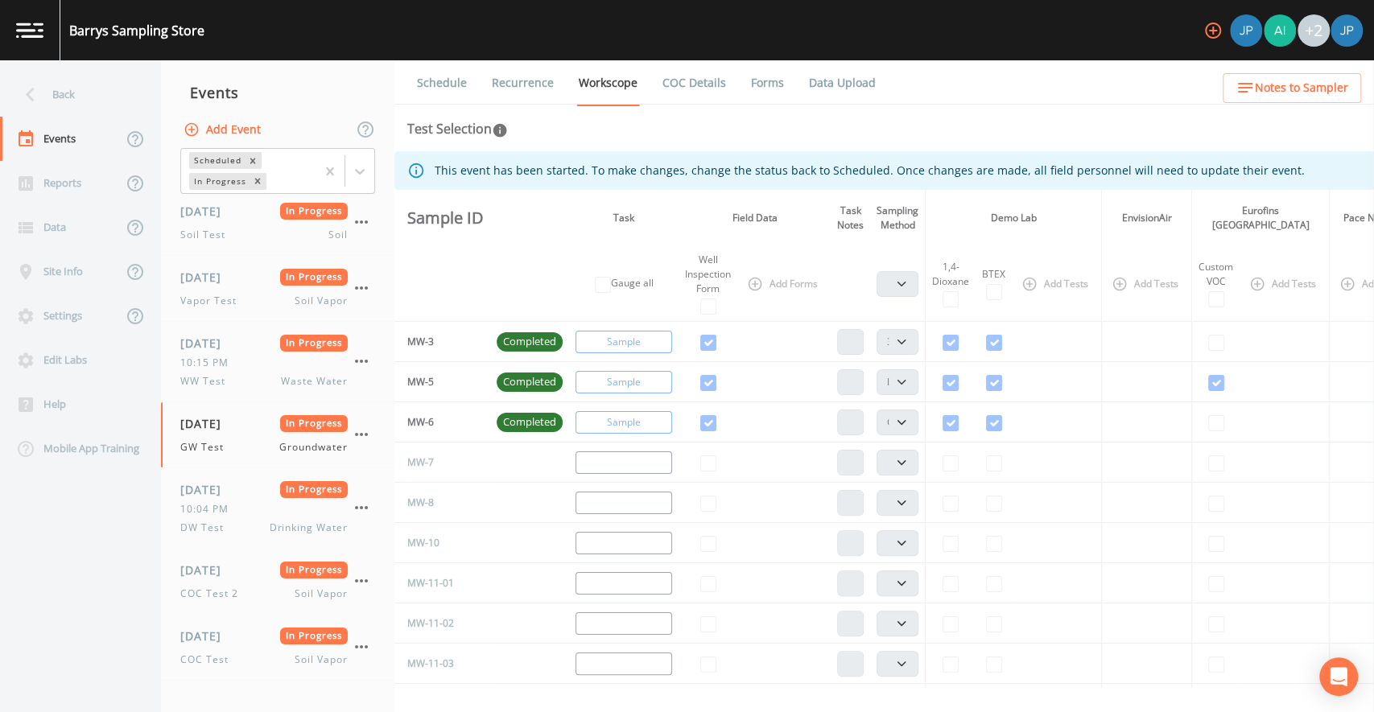
scroll to position [209, 0]
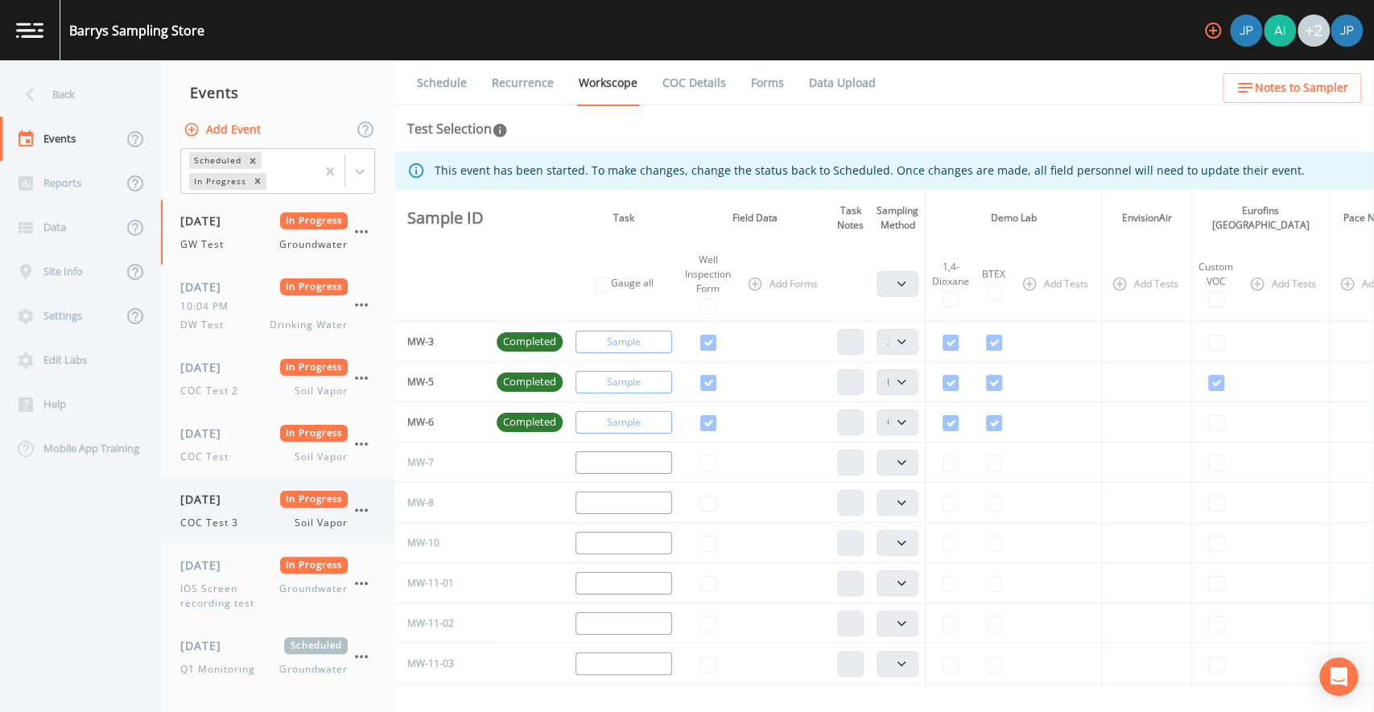
click at [249, 516] on div "COC Test 3 Soil Vapor" at bounding box center [263, 523] width 167 height 14
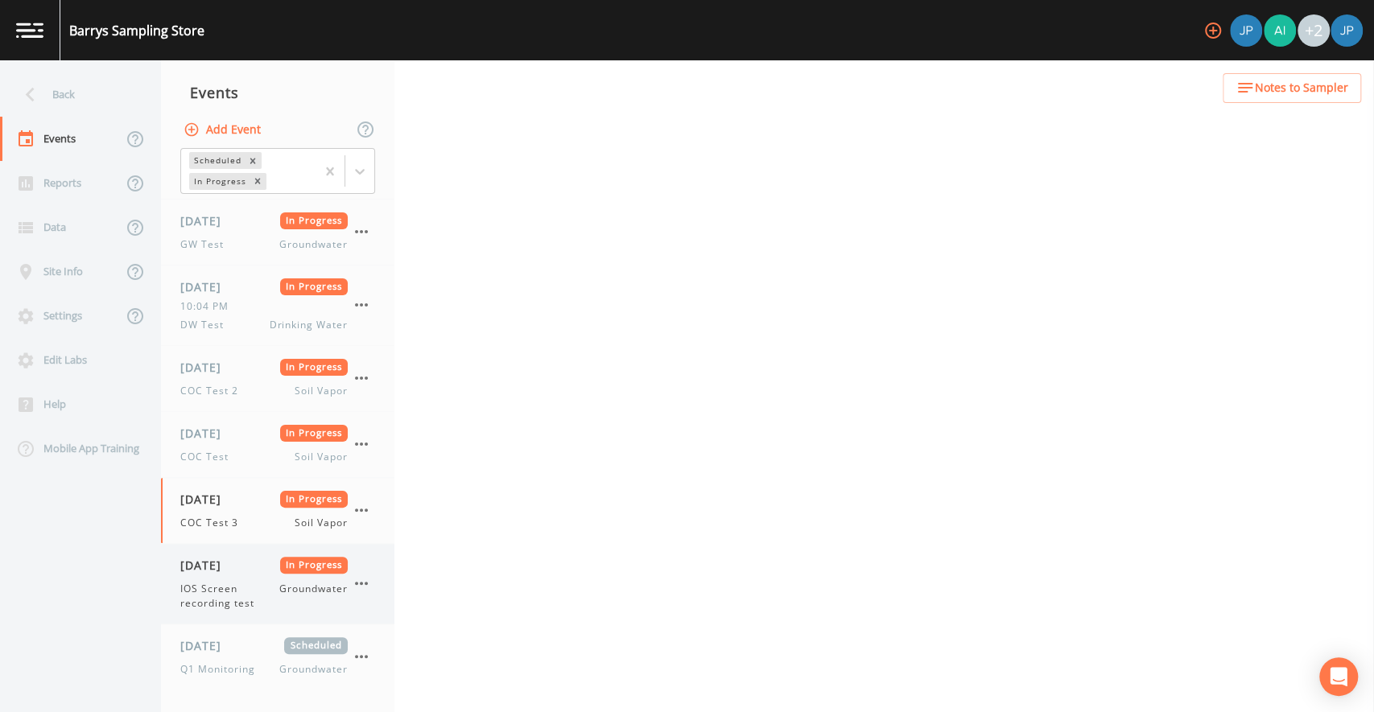
select select "c5bfc0a2-8365-4ab6-a941-dacac289f9c5"
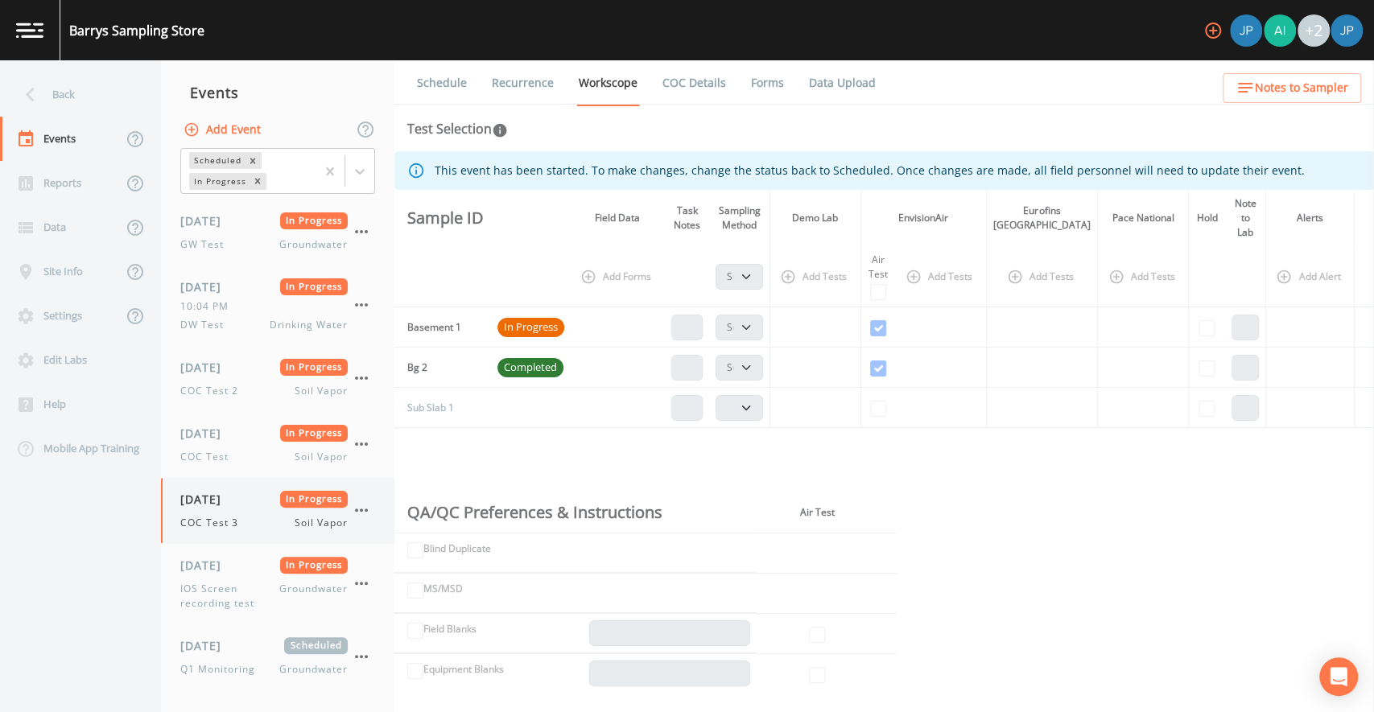
click at [365, 514] on icon "button" at bounding box center [361, 510] width 19 height 19
click at [394, 569] on span "Duplicate" at bounding box center [444, 573] width 108 height 19
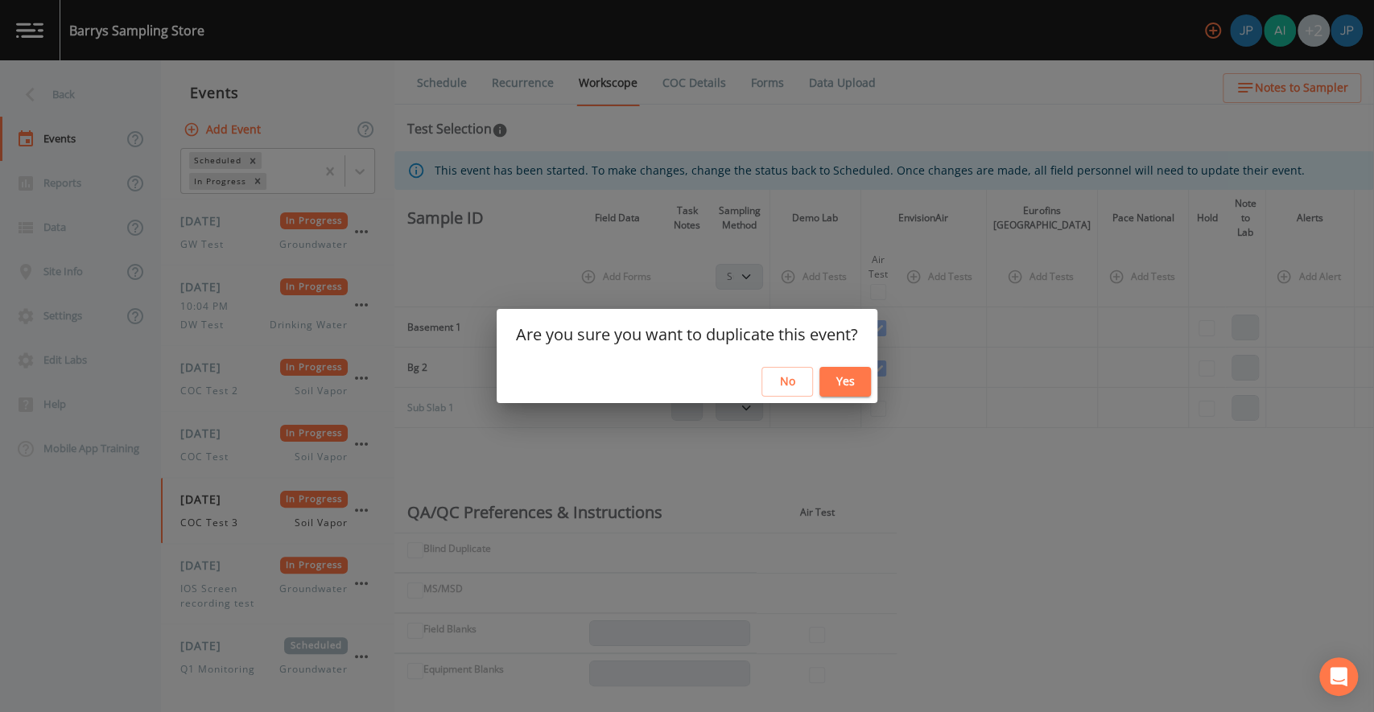
click at [836, 377] on button "Yes" at bounding box center [845, 382] width 52 height 30
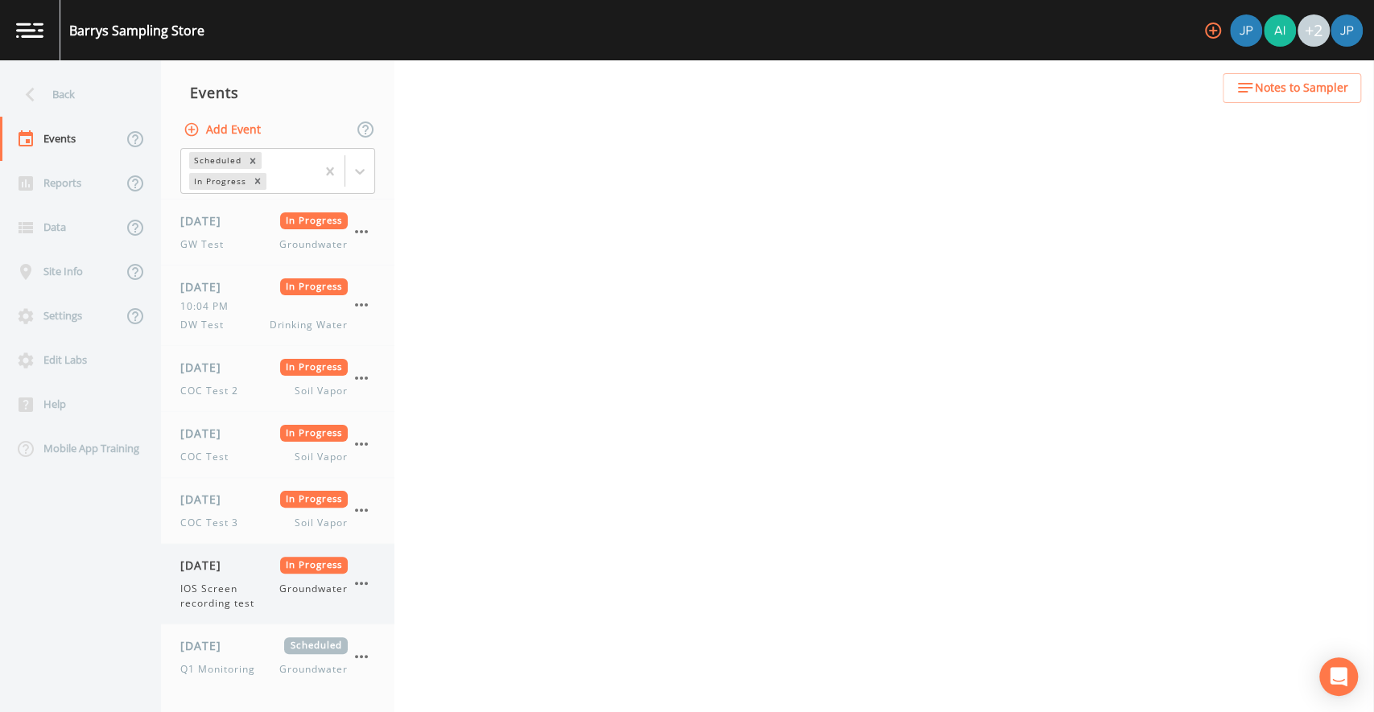
scroll to position [275, 0]
select select "c5bfc0a2-8365-4ab6-a941-dacac289f9c5"
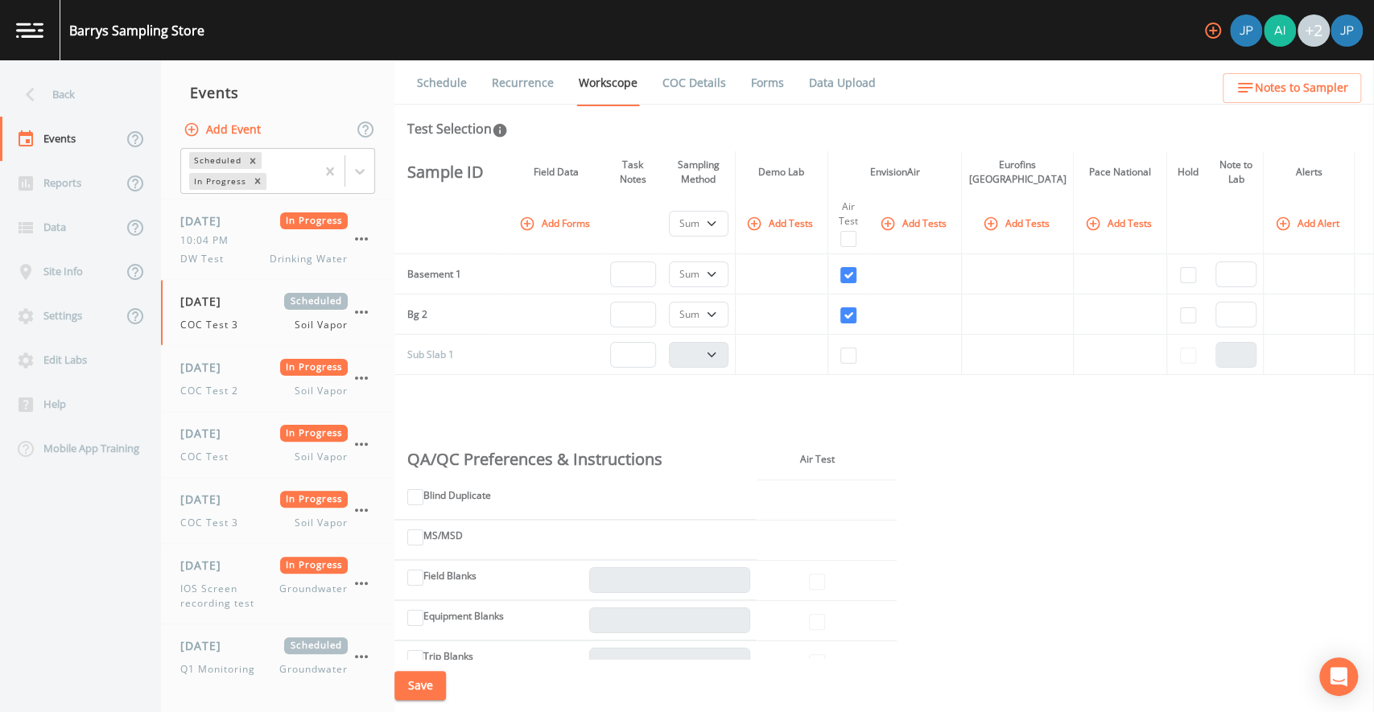
click at [465, 98] on link "Schedule" at bounding box center [442, 82] width 55 height 45
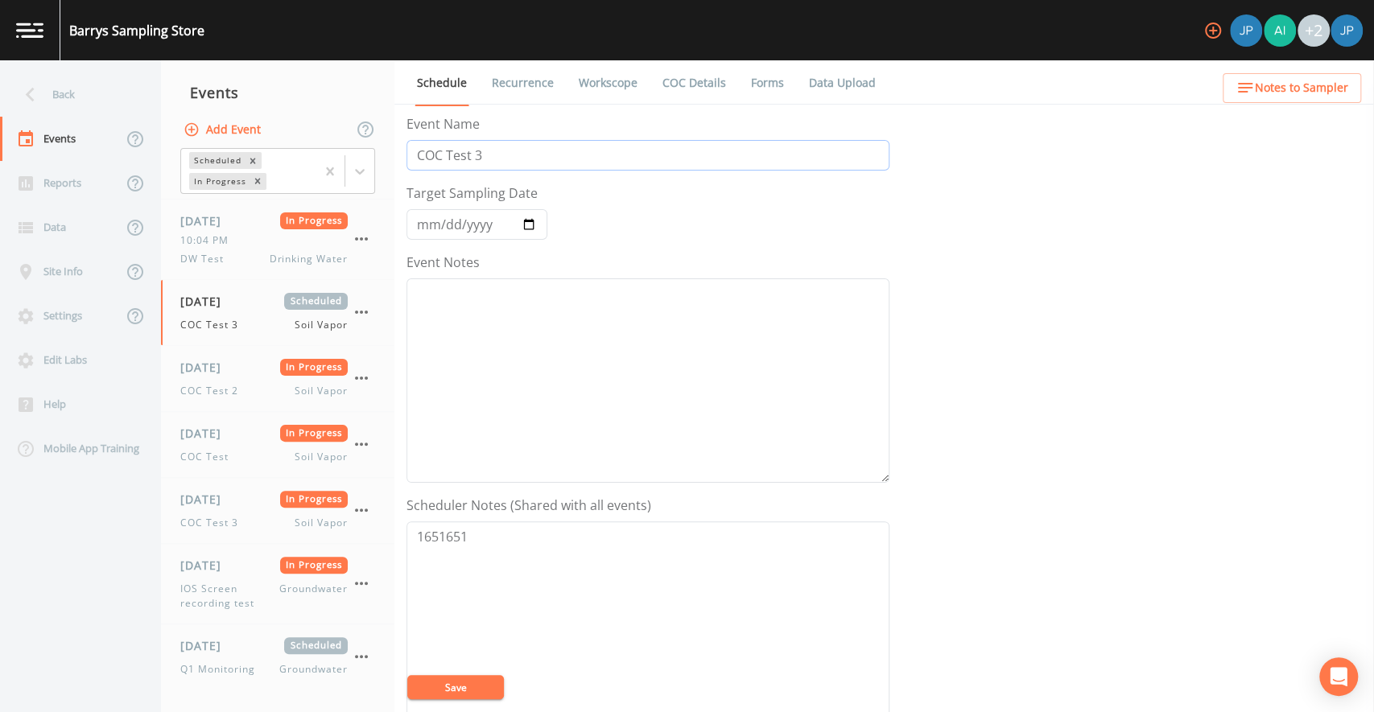
click at [489, 152] on input "COC Test 3" at bounding box center [648, 155] width 483 height 31
type input "COC Test 4"
click at [539, 223] on input "[DATE]" at bounding box center [477, 224] width 141 height 31
type input "[DATE]"
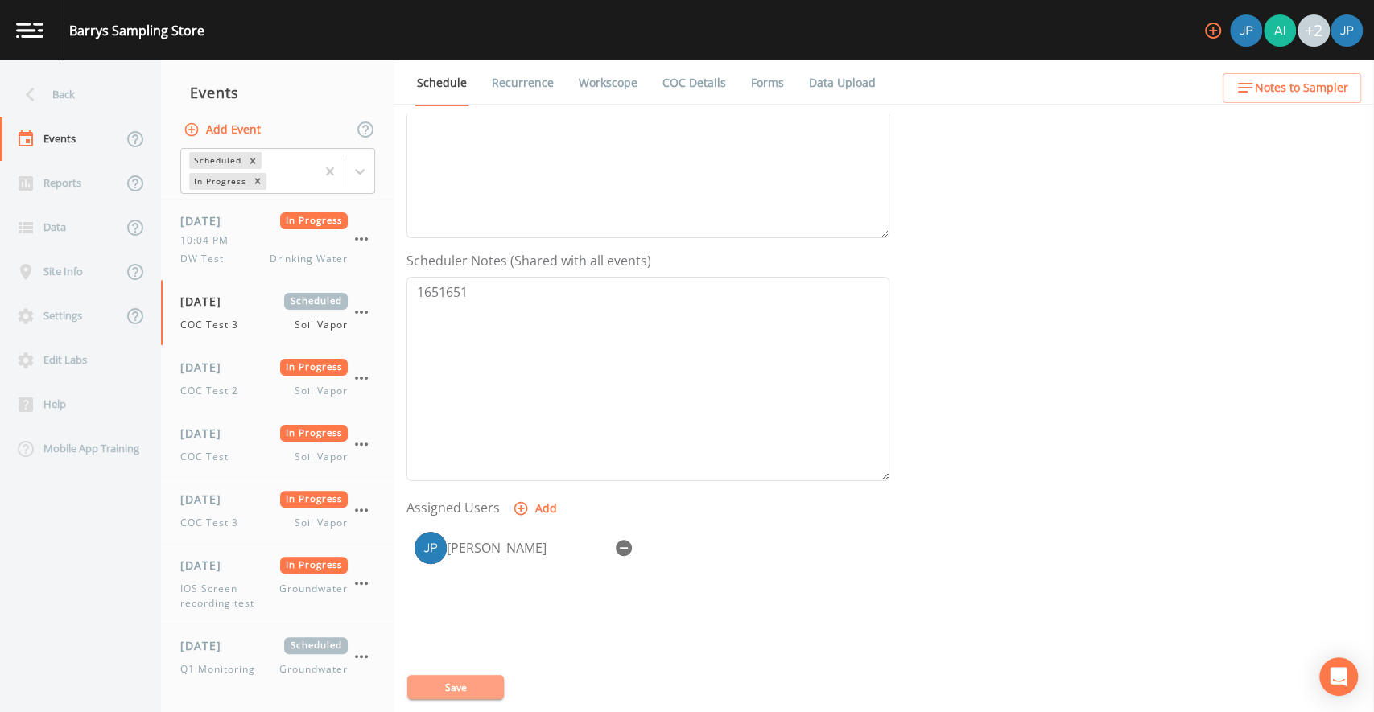
click at [485, 686] on button "Save" at bounding box center [455, 687] width 97 height 24
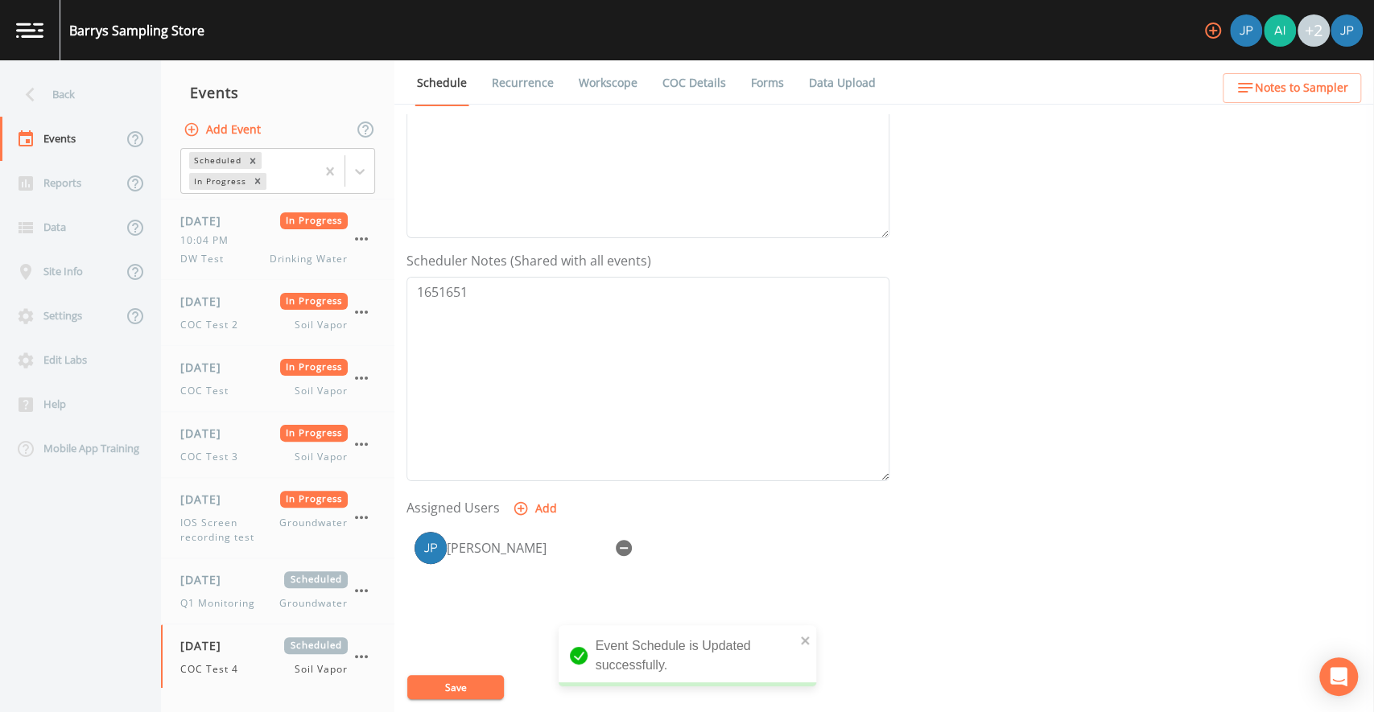
scroll to position [0, 0]
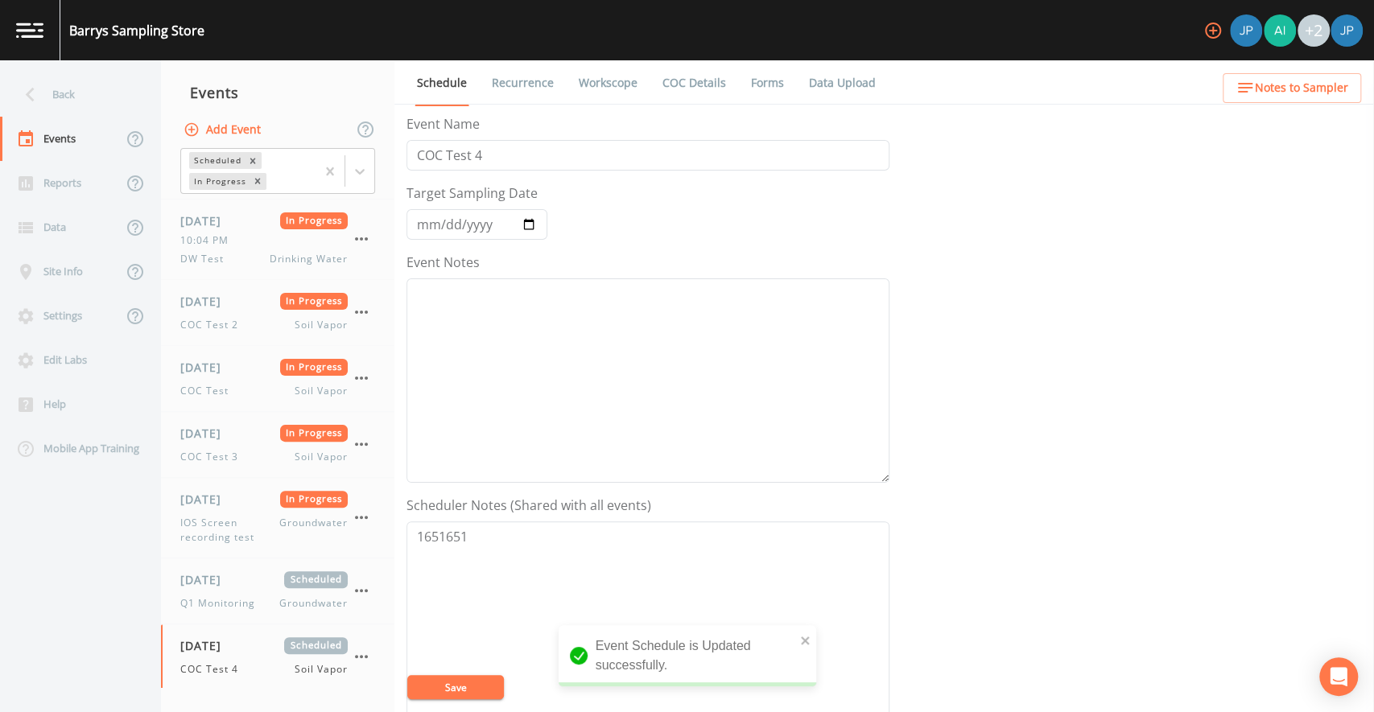
click at [622, 72] on link "Workscope" at bounding box center [608, 82] width 64 height 45
select select "c5bfc0a2-8365-4ab6-a941-dacac289f9c5"
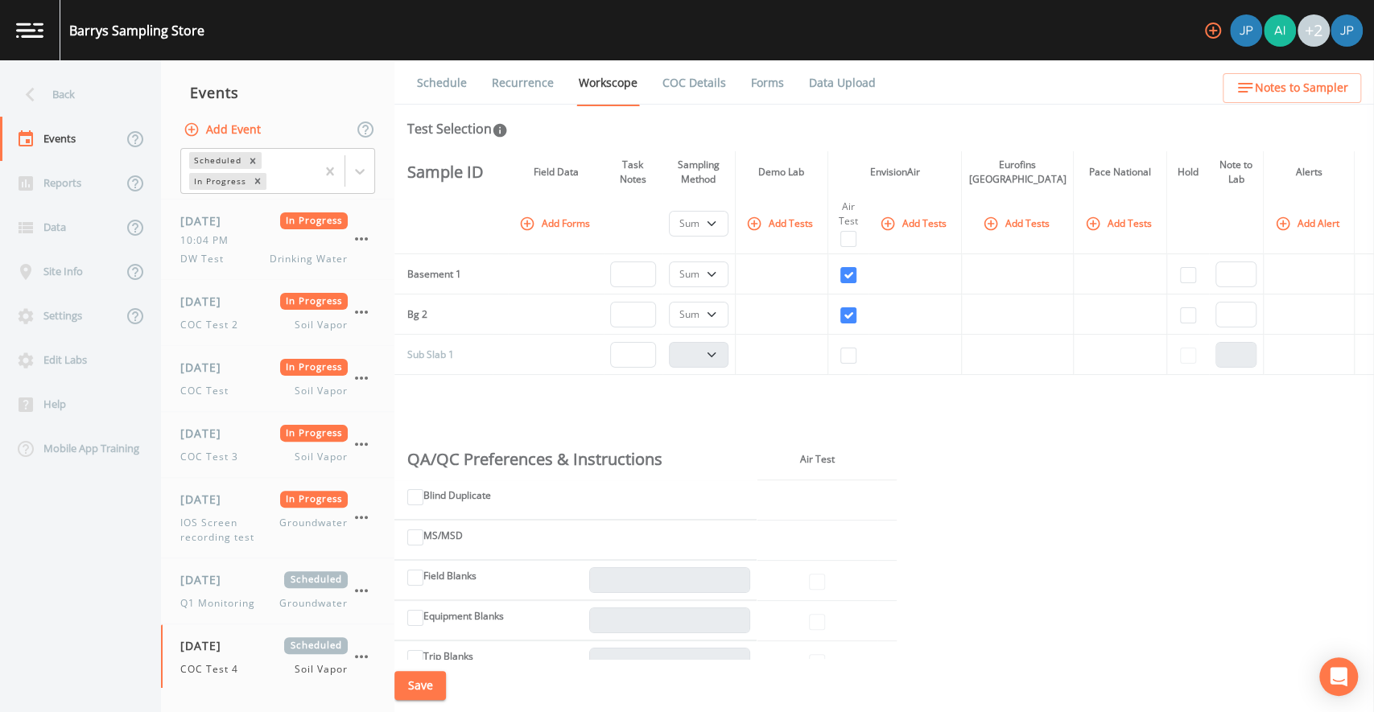
click at [807, 218] on button "Add Tests" at bounding box center [781, 223] width 76 height 27
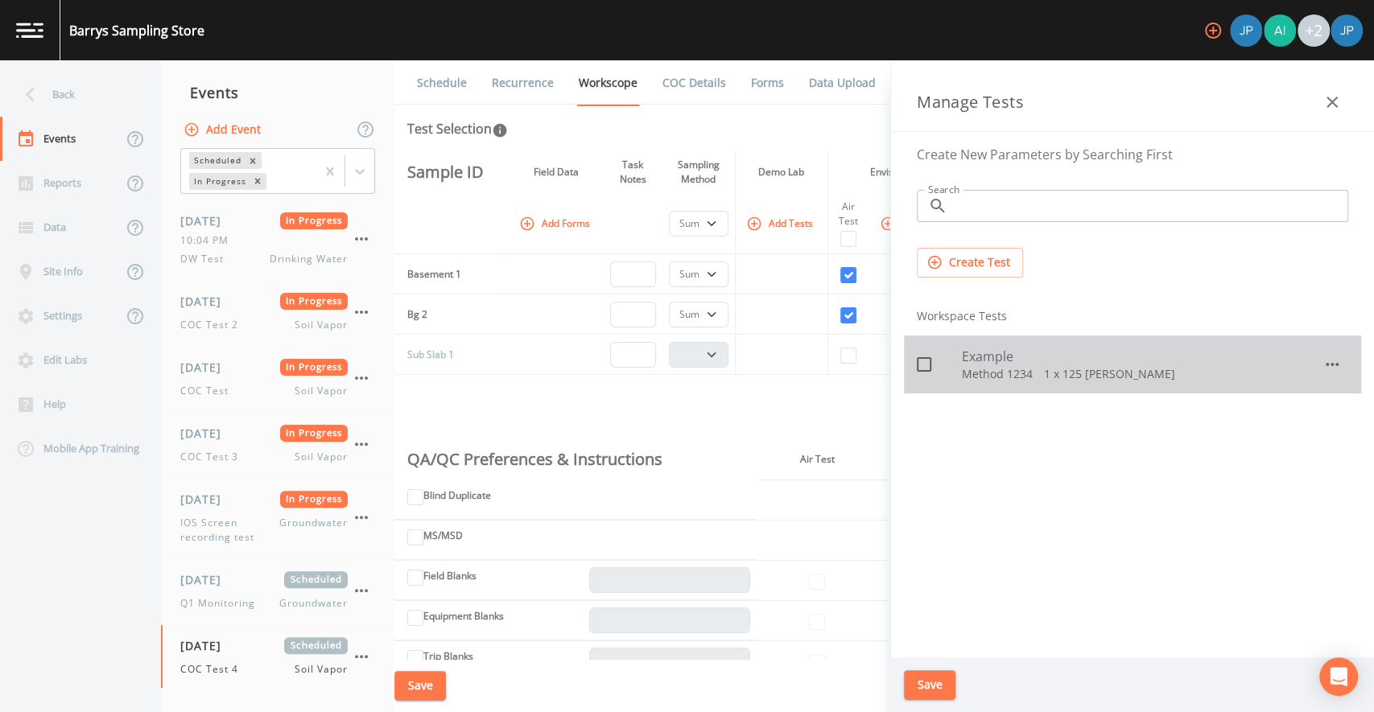
click at [933, 365] on icon at bounding box center [923, 364] width 19 height 19
checkbox input "true"
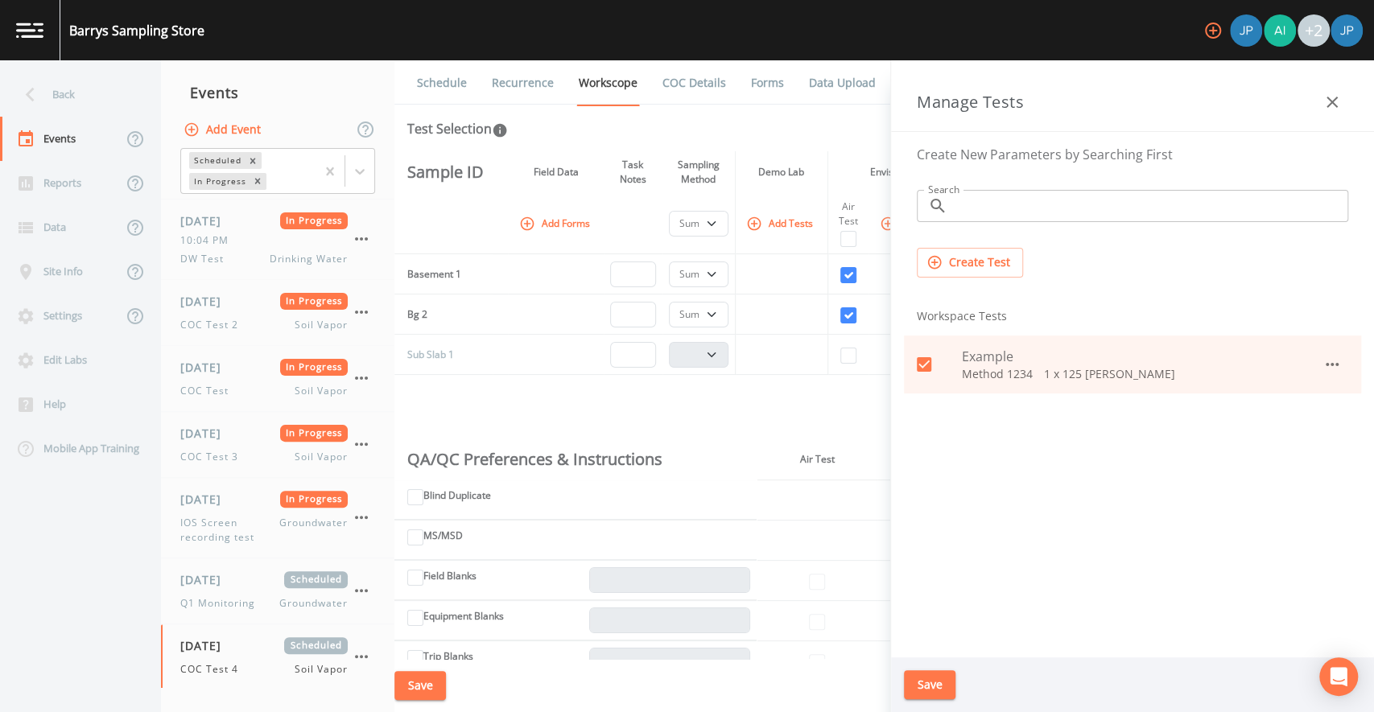
click at [924, 683] on button "Save" at bounding box center [930, 686] width 52 height 30
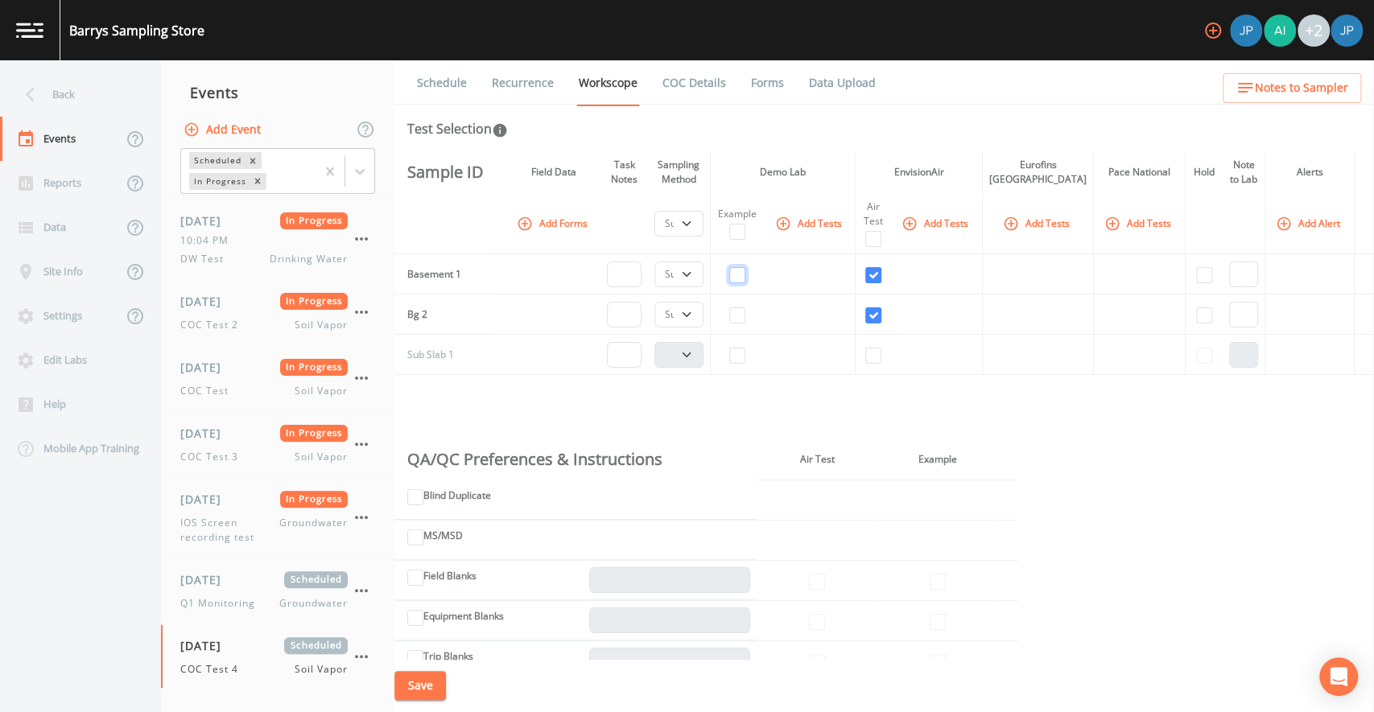
click at [745, 270] on input "checkbox" at bounding box center [737, 275] width 16 height 16
checkbox input "true"
click at [745, 317] on input "checkbox" at bounding box center [737, 316] width 16 height 16
checkbox input "true"
click at [881, 277] on input "checkbox" at bounding box center [873, 275] width 16 height 16
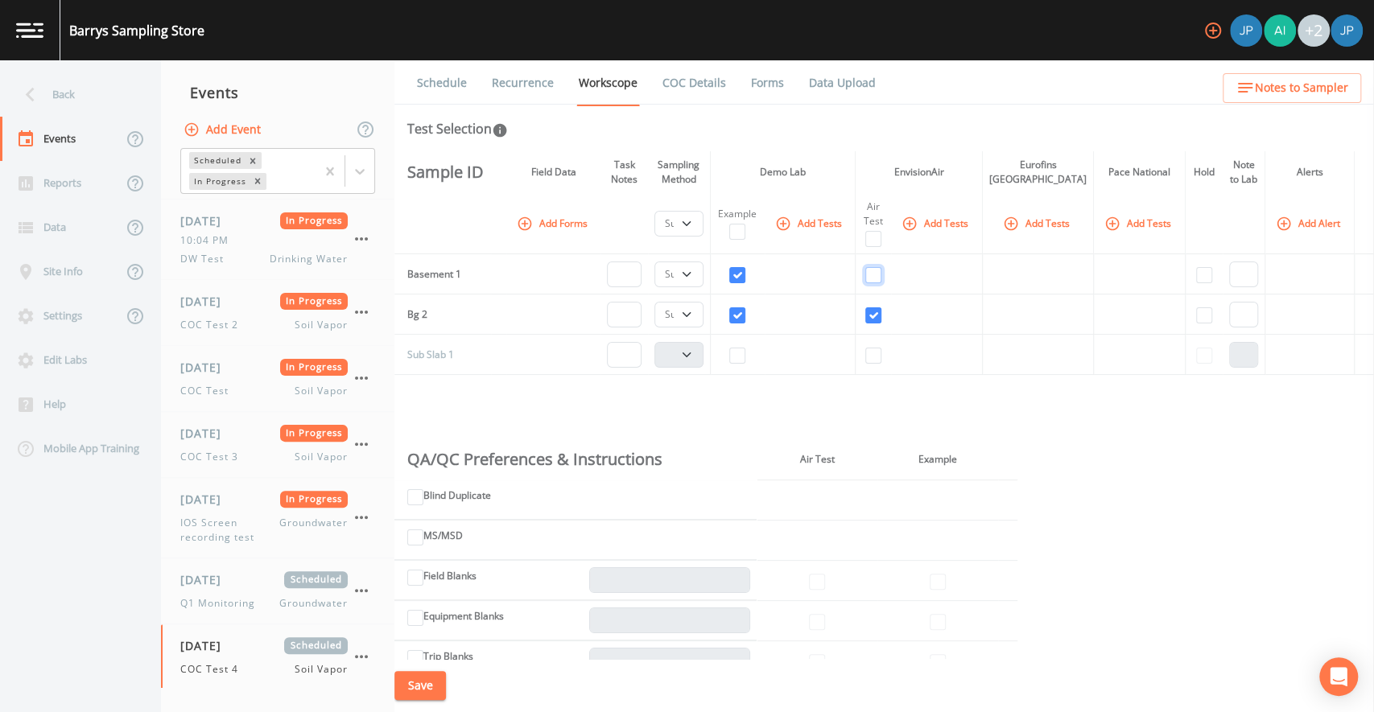
checkbox input "false"
click at [881, 316] on input "checkbox" at bounding box center [873, 316] width 16 height 16
checkbox input "false"
click at [440, 681] on button "Save" at bounding box center [420, 686] width 52 height 30
click at [745, 407] on div "Sample ID Field Data Task Notes Sampling Method Demo Lab EnvisionAir Eurofins P…" at bounding box center [884, 405] width 980 height 508
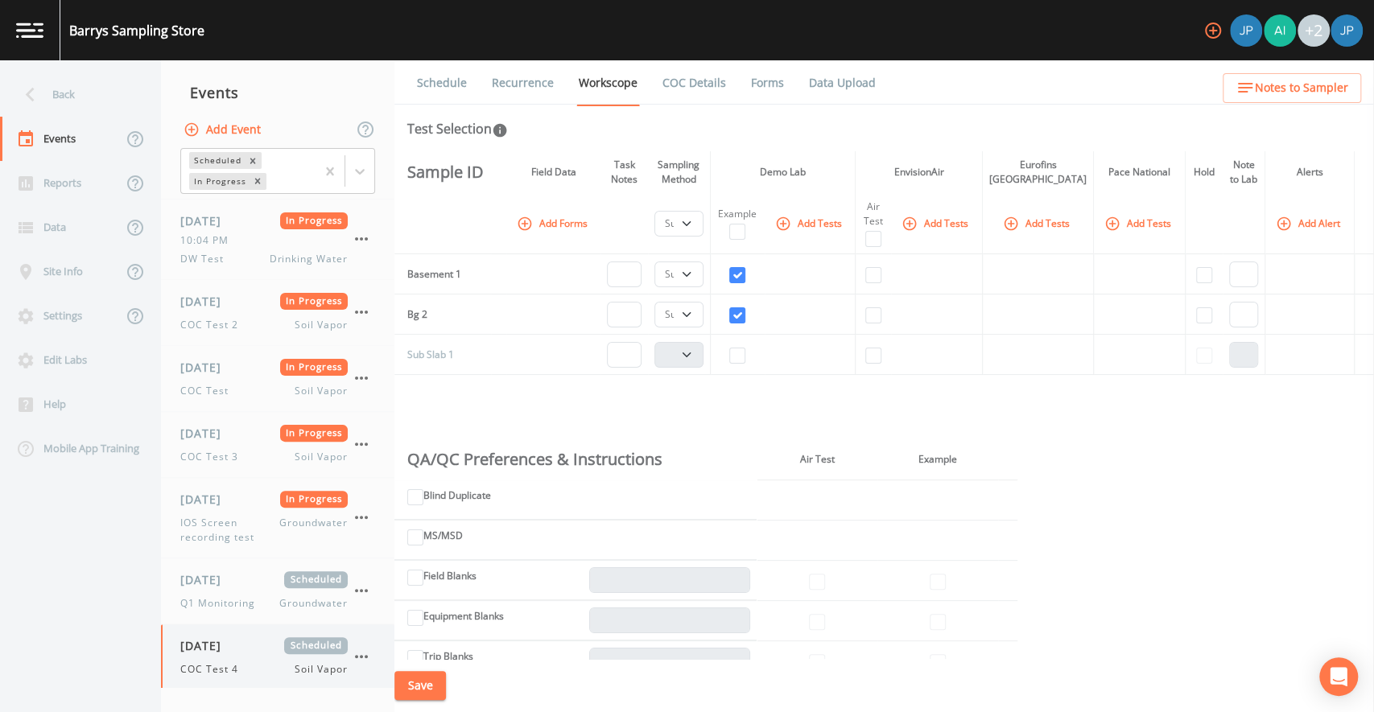
click at [246, 653] on div "[DATE] Scheduled COC Test 4 Soil Vapor" at bounding box center [263, 657] width 167 height 39
select select "c5bfc0a2-8365-4ab6-a941-dacac289f9c5"
click at [446, 684] on button "Save" at bounding box center [420, 686] width 52 height 30
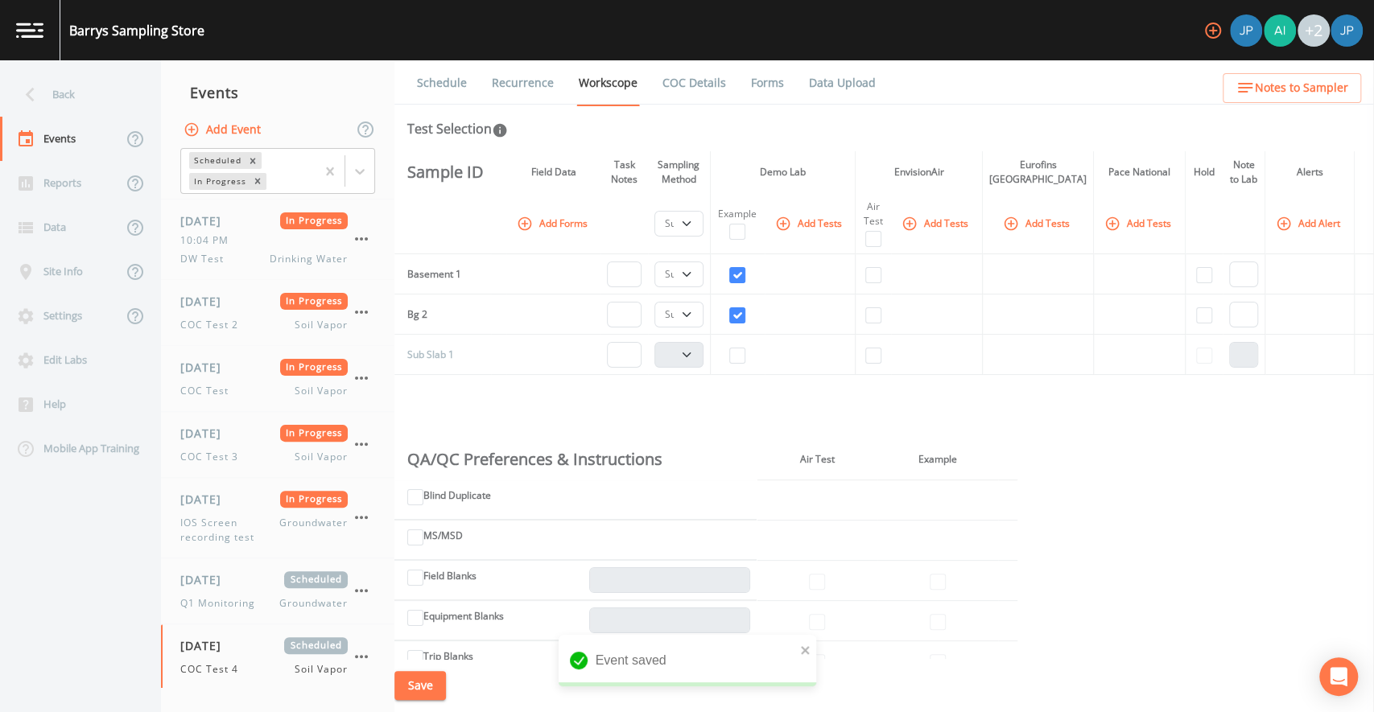
click at [799, 401] on div "Sample ID Field Data Task Notes Sampling Method Demo Lab EnvisionAir Eurofins P…" at bounding box center [884, 405] width 980 height 508
click at [765, 83] on link "Forms" at bounding box center [768, 82] width 38 height 45
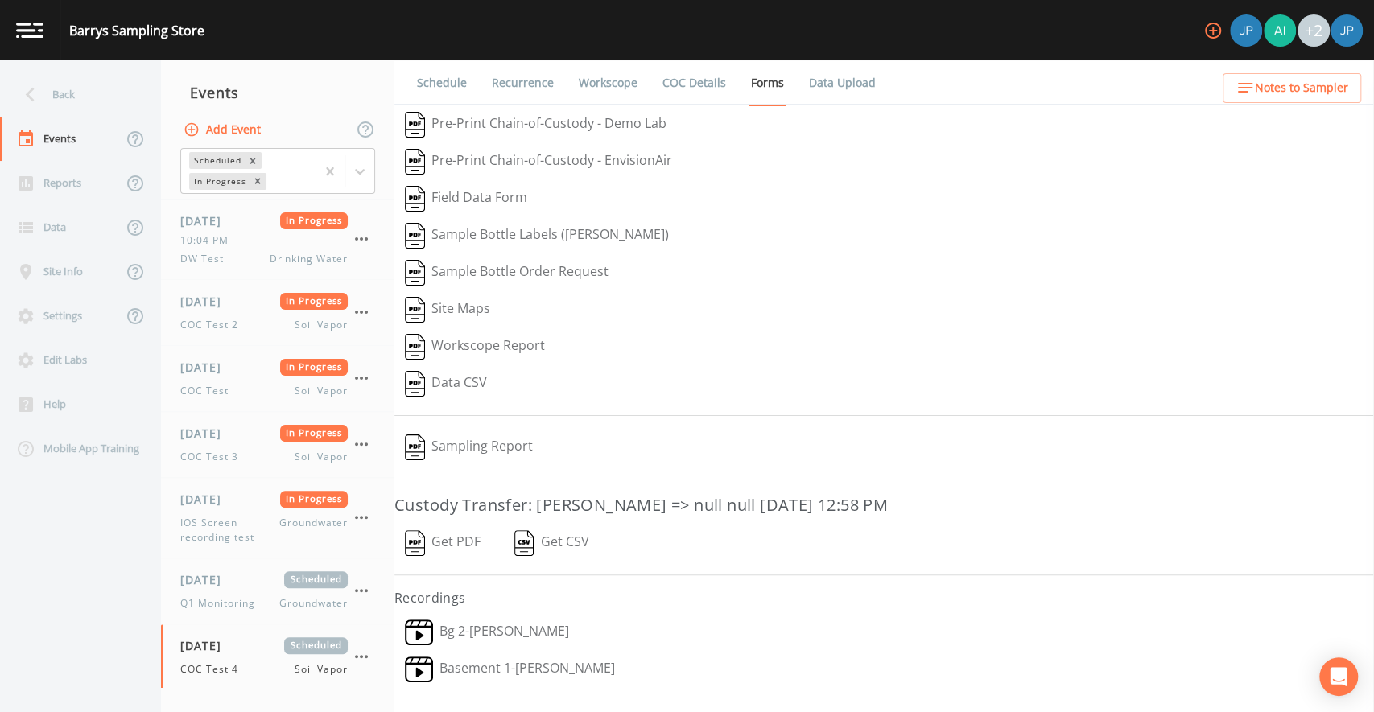
click at [469, 535] on button "Get PDF" at bounding box center [442, 543] width 97 height 37
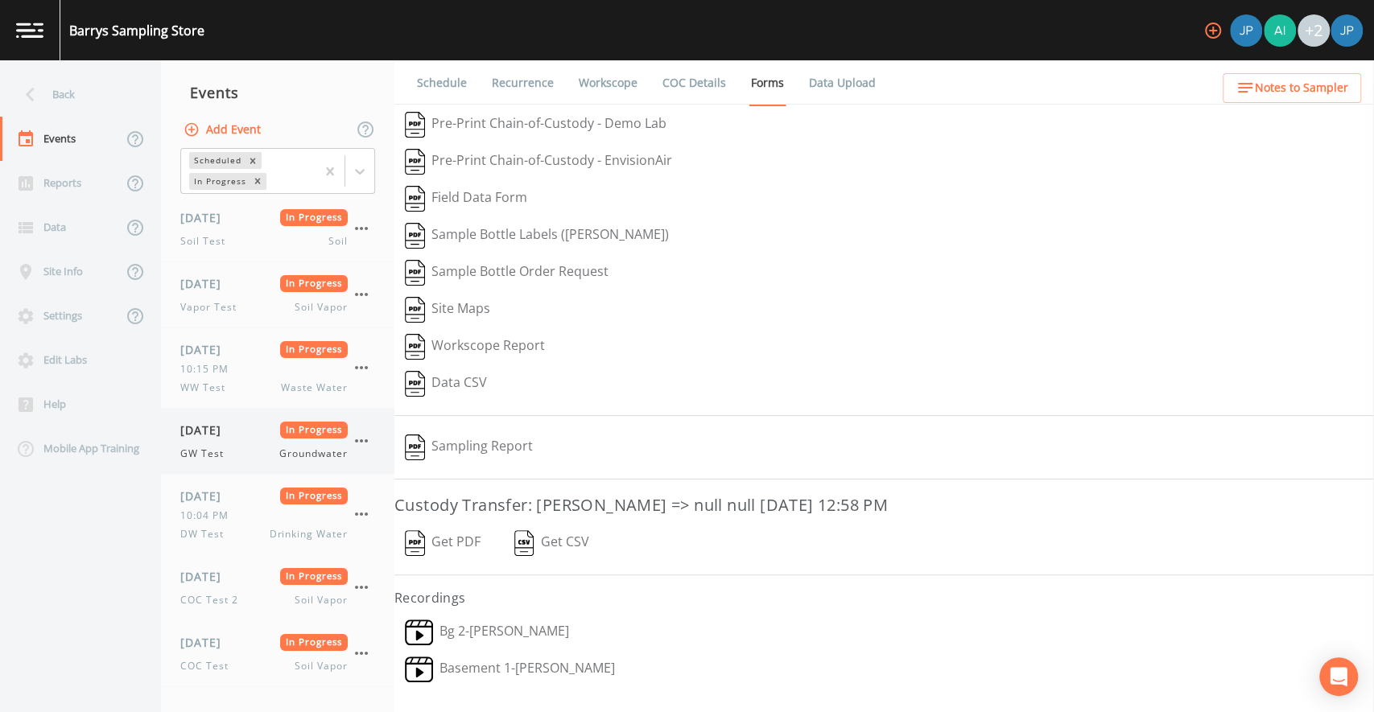
click at [233, 434] on span "[DATE]" at bounding box center [206, 430] width 52 height 17
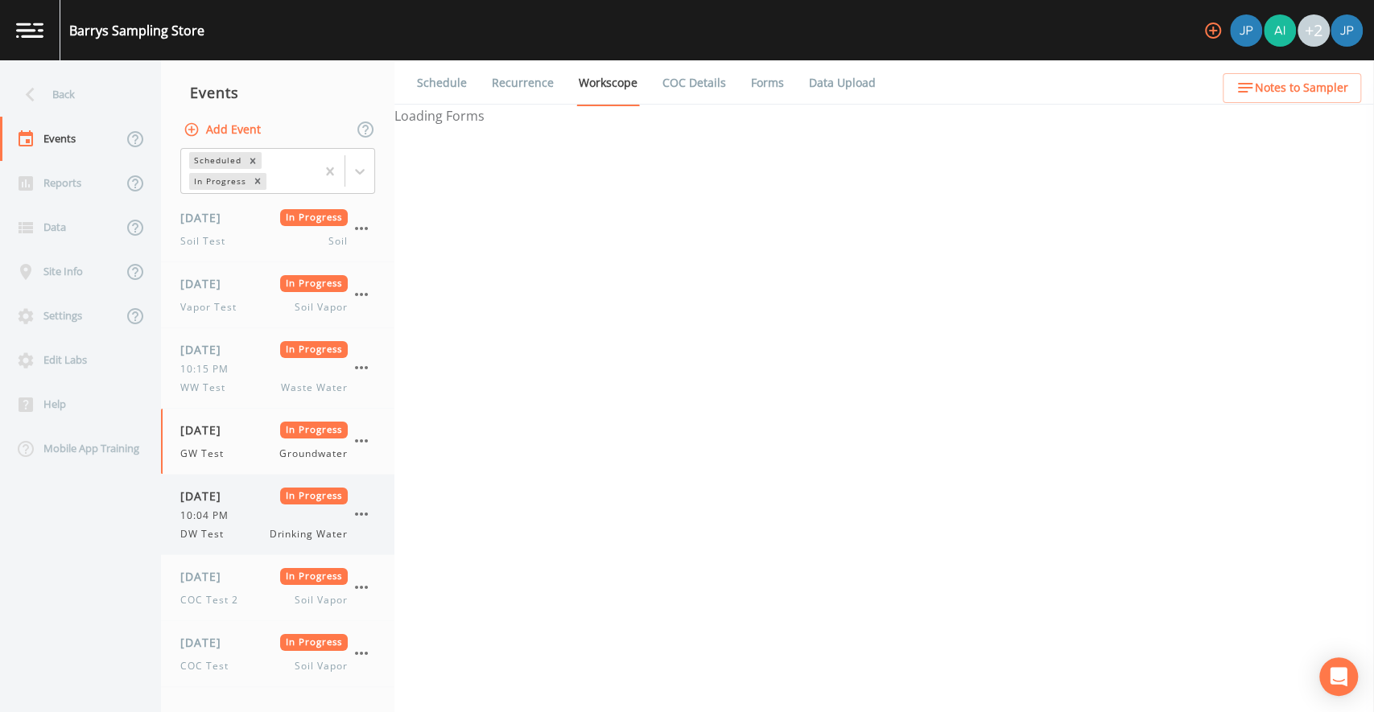
click at [233, 493] on span "[DATE]" at bounding box center [206, 496] width 52 height 17
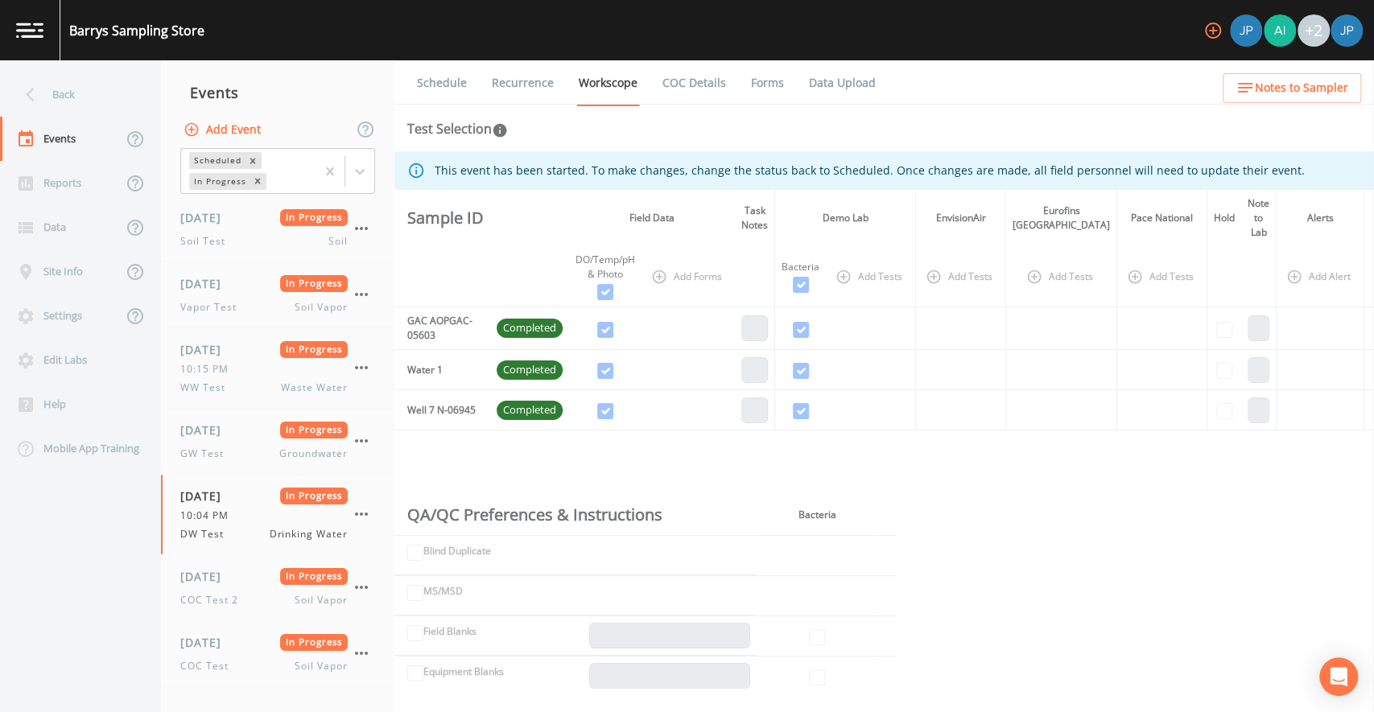
click at [775, 86] on link "Forms" at bounding box center [768, 82] width 38 height 45
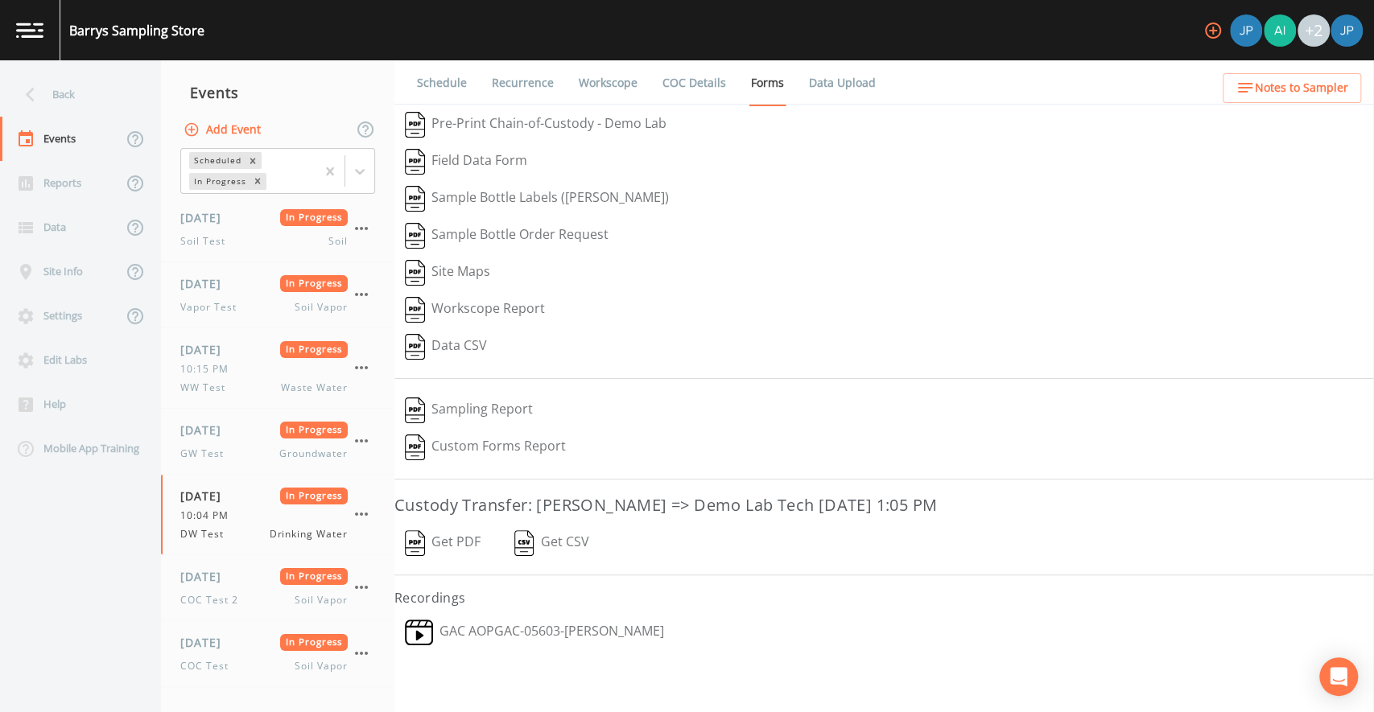
click at [466, 534] on button "Get PDF" at bounding box center [442, 543] width 97 height 37
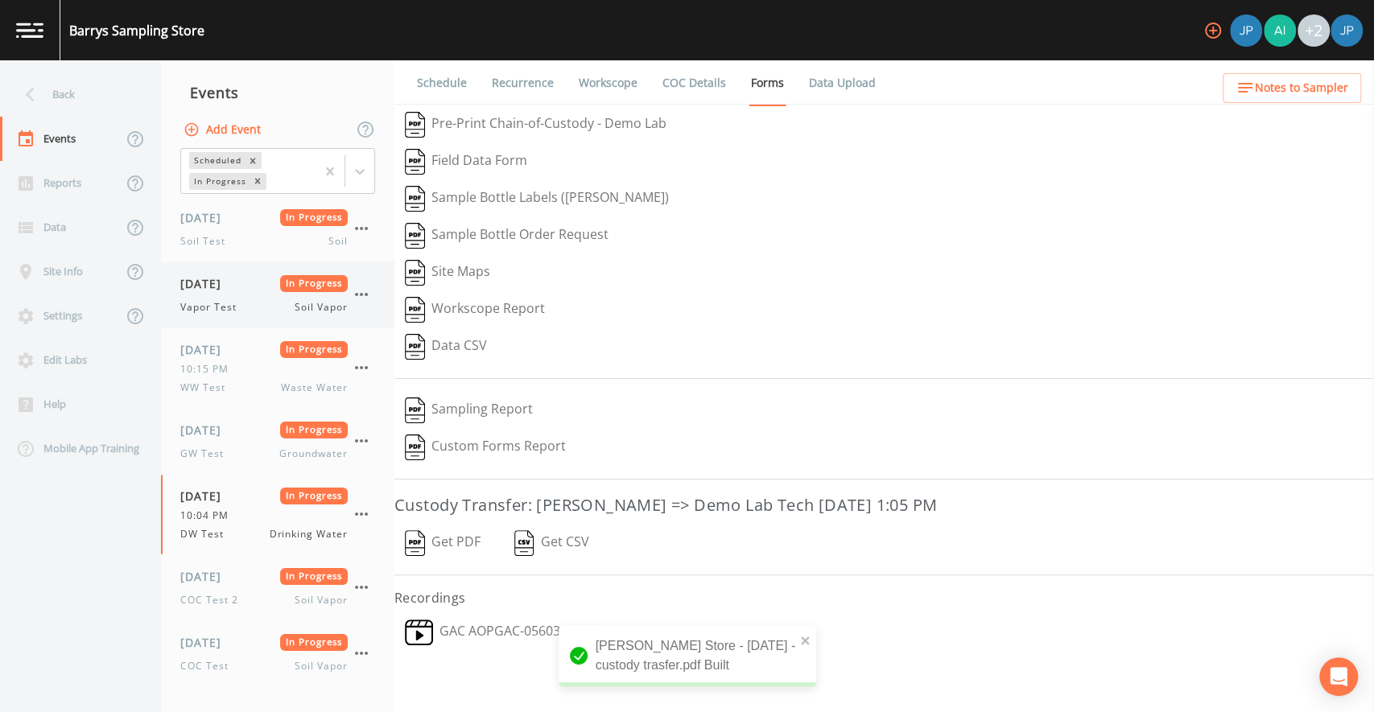
click at [260, 303] on div "Vapor Test Soil Vapor" at bounding box center [263, 307] width 167 height 14
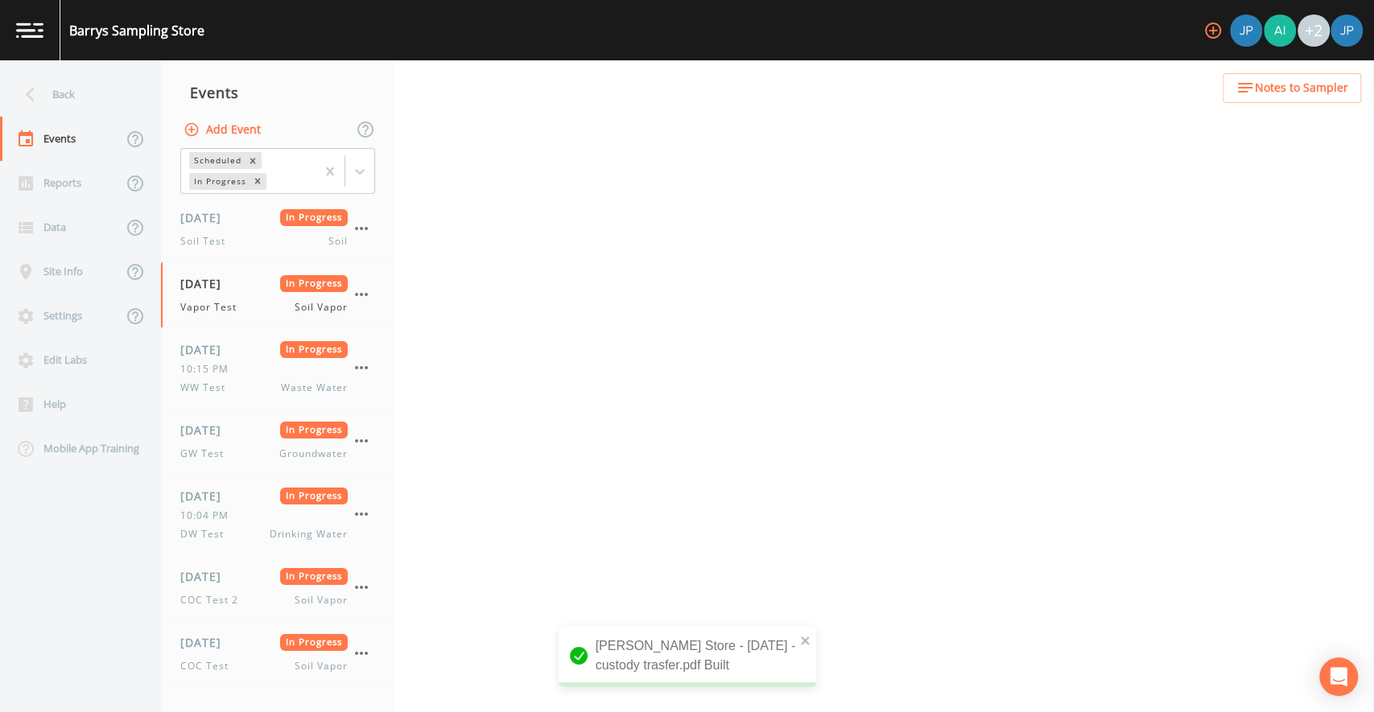
select select "c5bfc0a2-8365-4ab6-a941-dacac289f9c5"
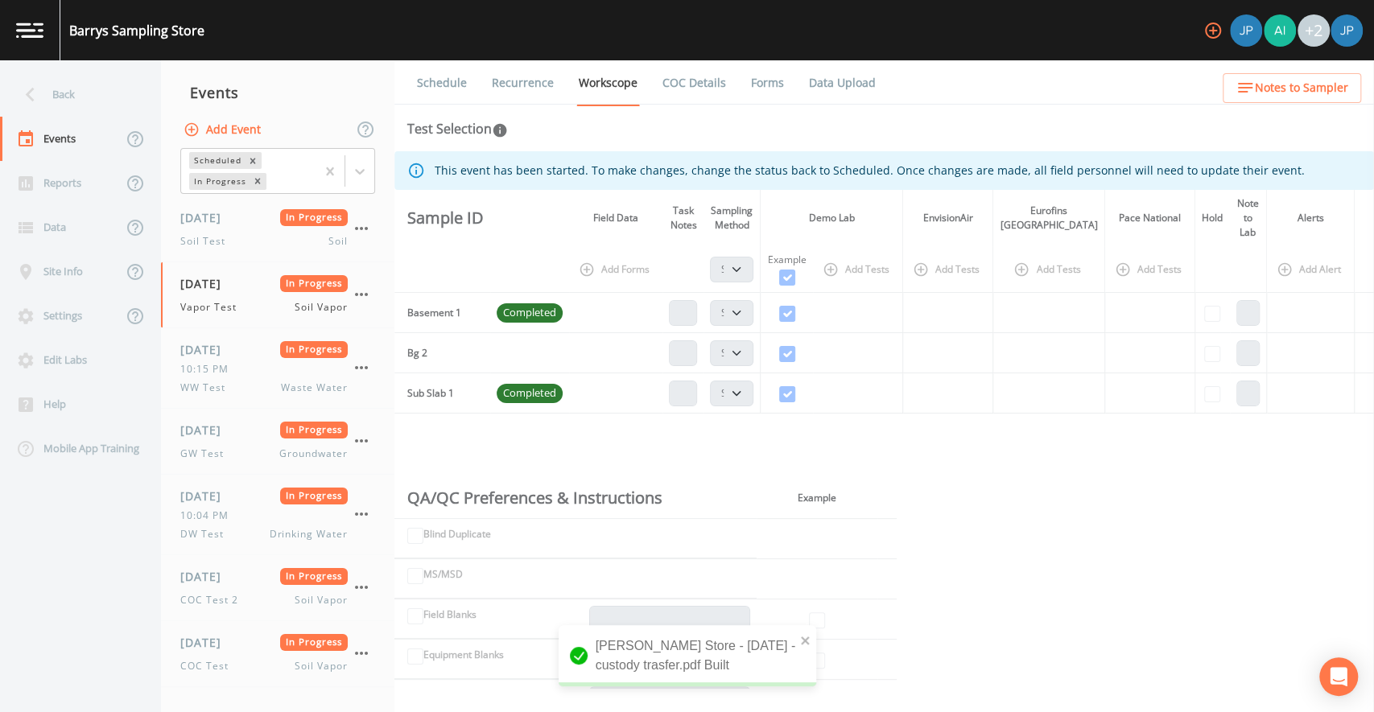
click at [691, 85] on link "COC Details" at bounding box center [694, 82] width 68 height 45
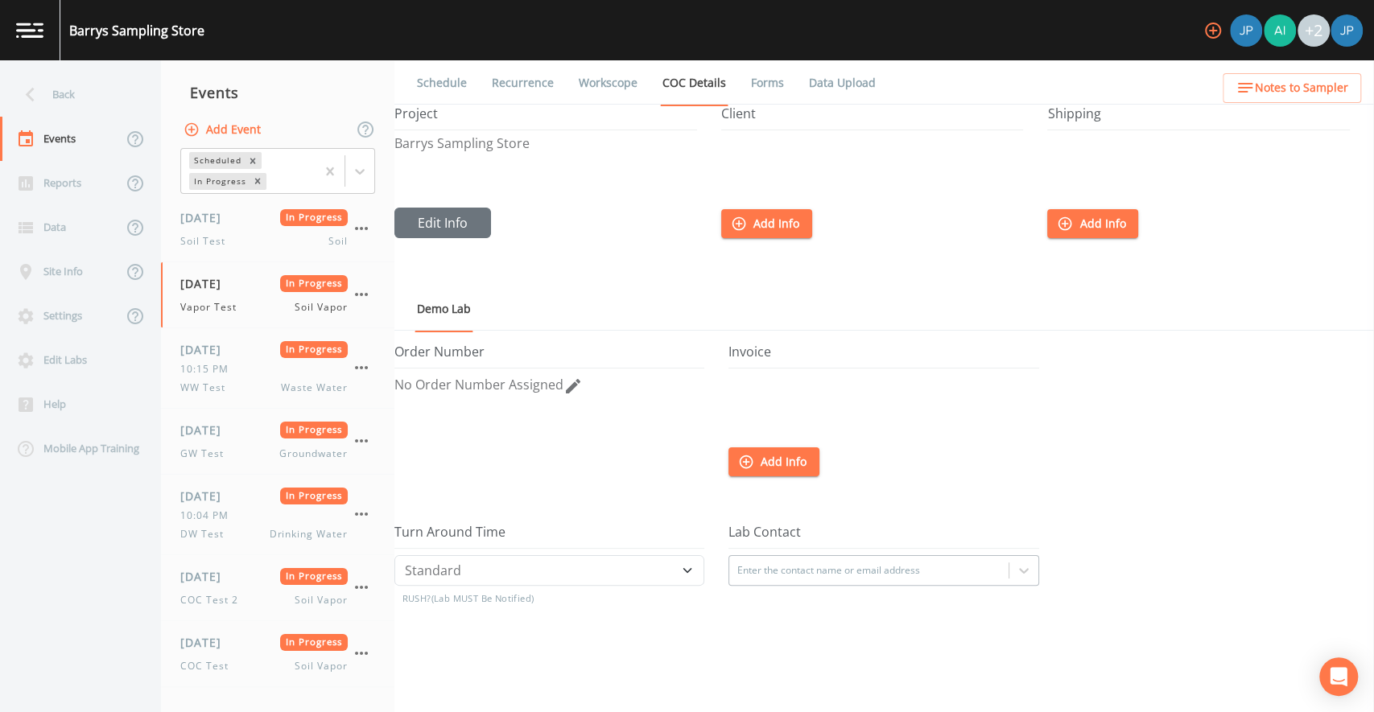
click at [755, 85] on link "Forms" at bounding box center [768, 82] width 38 height 45
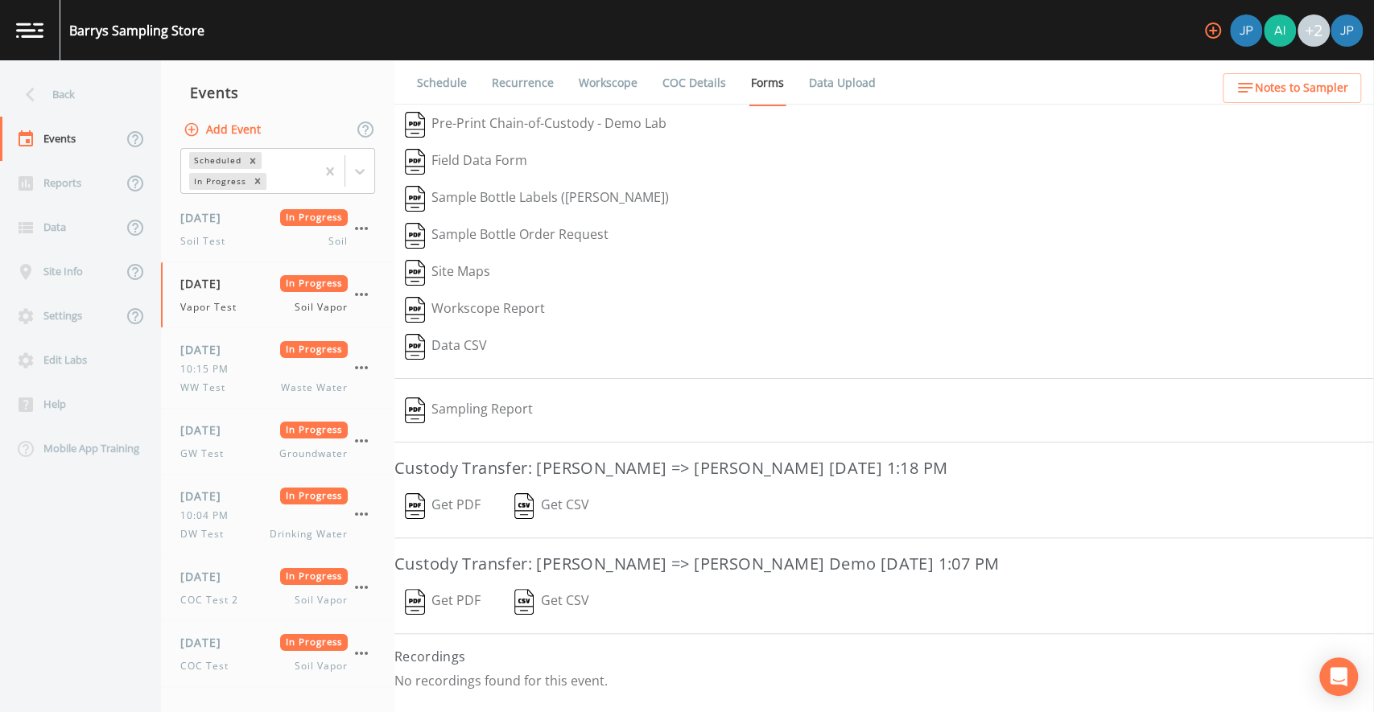
click at [446, 597] on button "Get PDF" at bounding box center [442, 602] width 97 height 37
